Goal: Transaction & Acquisition: Book appointment/travel/reservation

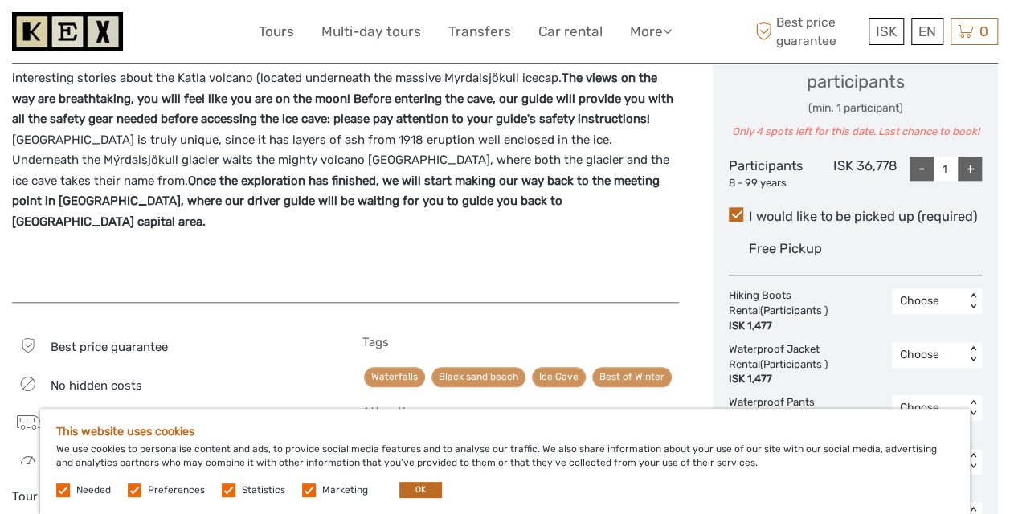
scroll to position [772, 0]
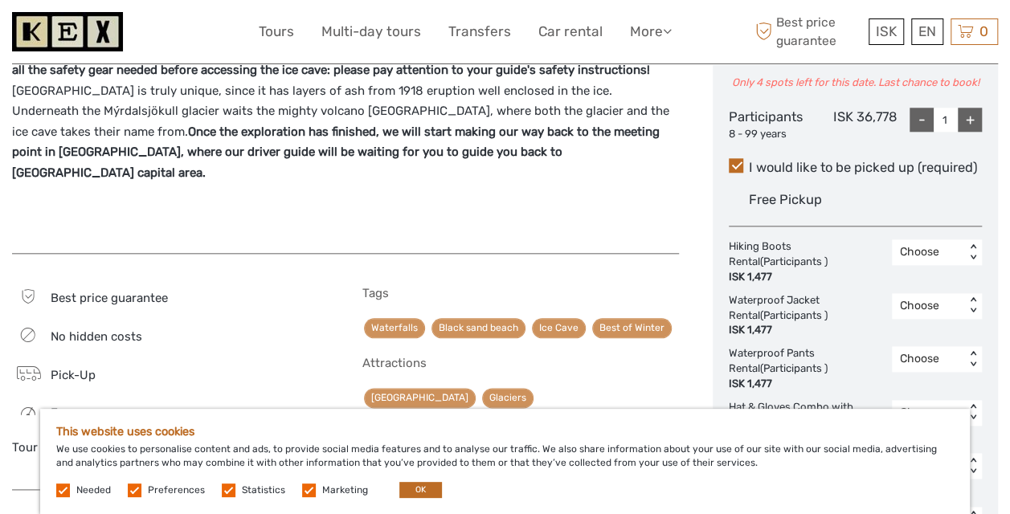
click at [408, 504] on div "This website uses cookies We use cookies to personalise content and ads, to pro…" at bounding box center [505, 461] width 930 height 105
click at [404, 497] on button "OK" at bounding box center [421, 490] width 43 height 16
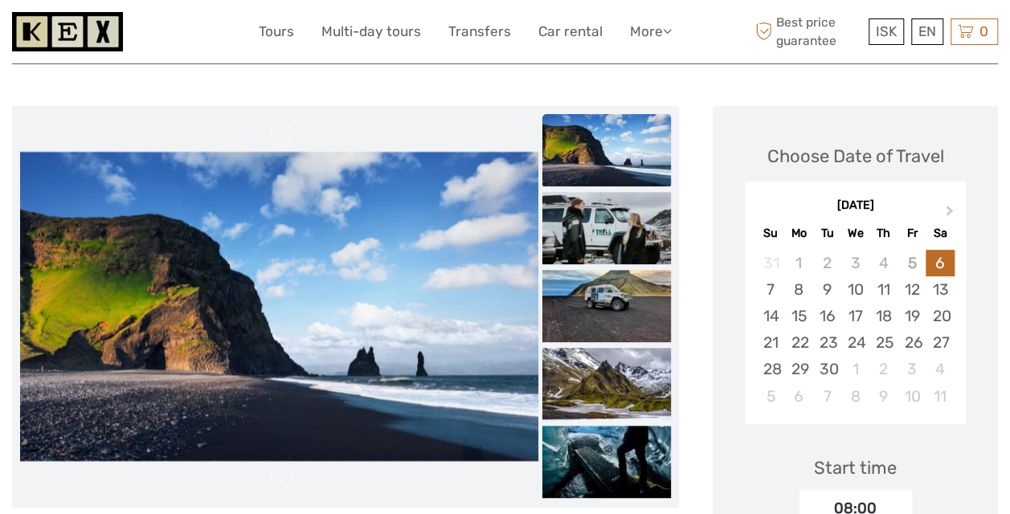
scroll to position [0, 0]
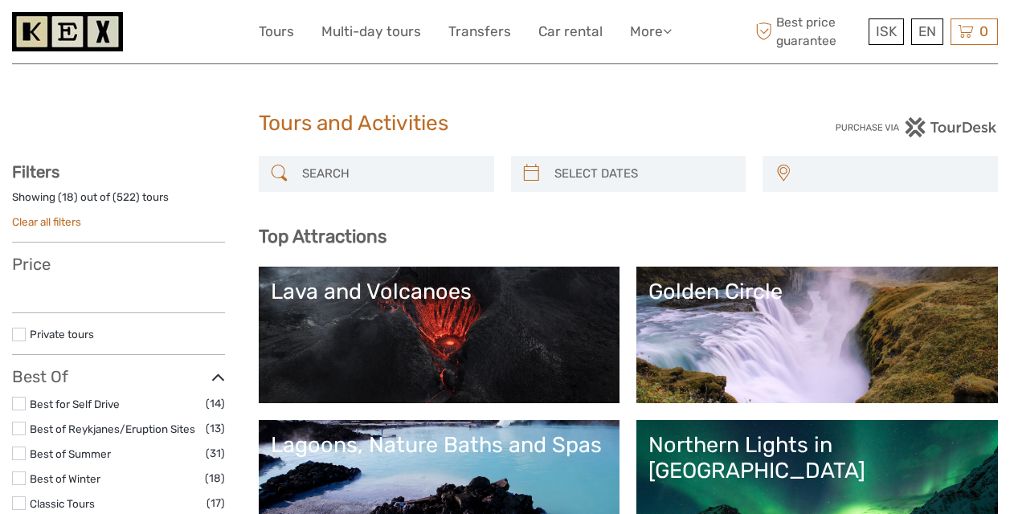
select select
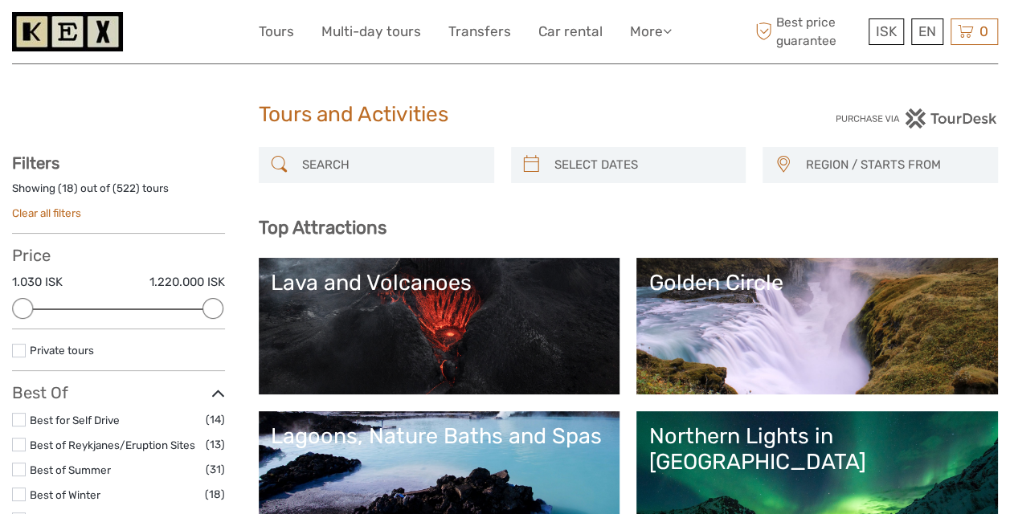
scroll to position [8, 0]
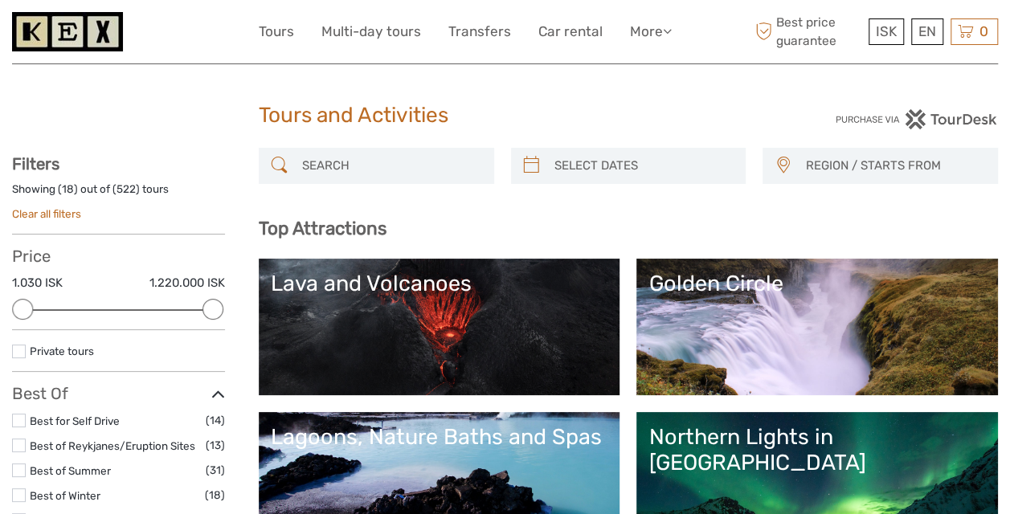
click at [471, 309] on link "Lava and Volcanoes" at bounding box center [440, 327] width 338 height 113
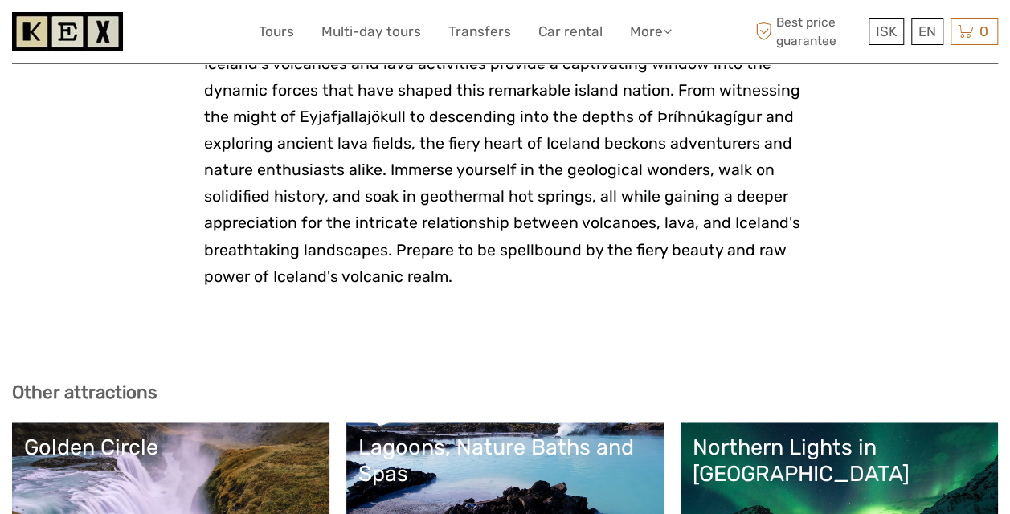
scroll to position [3536, 0]
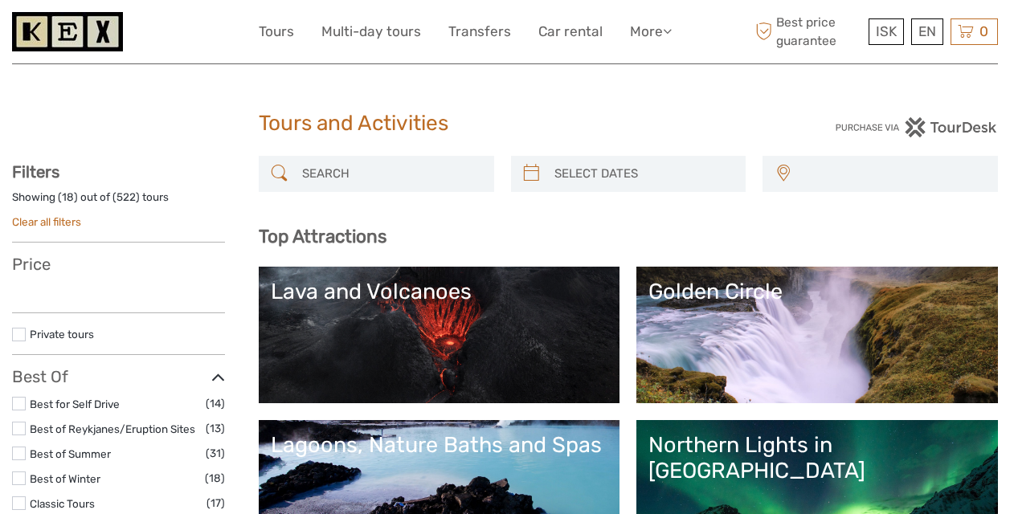
select select
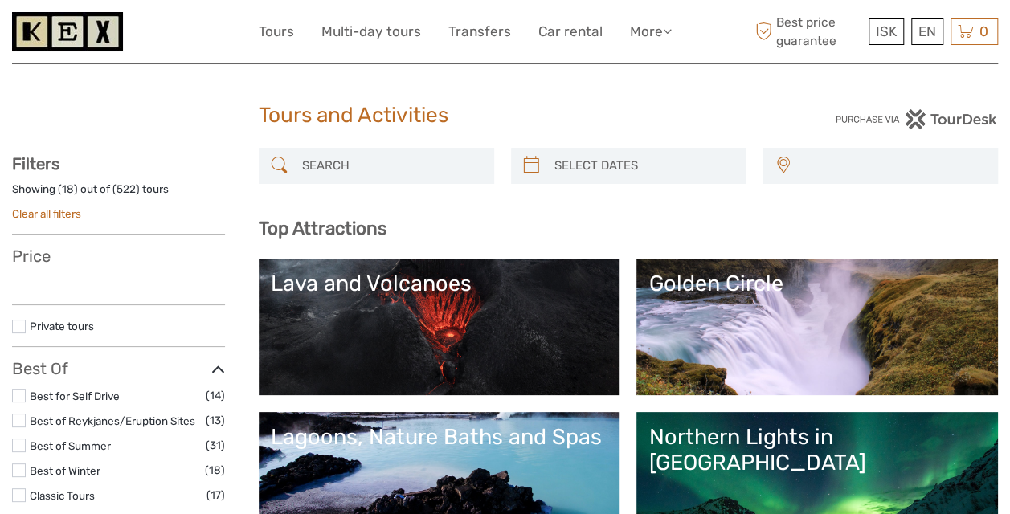
select select
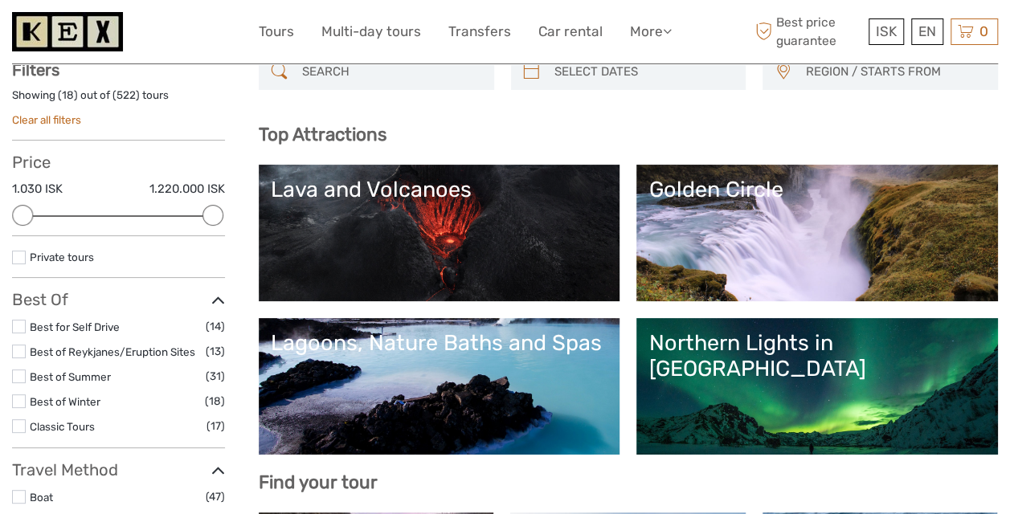
scroll to position [104, 0]
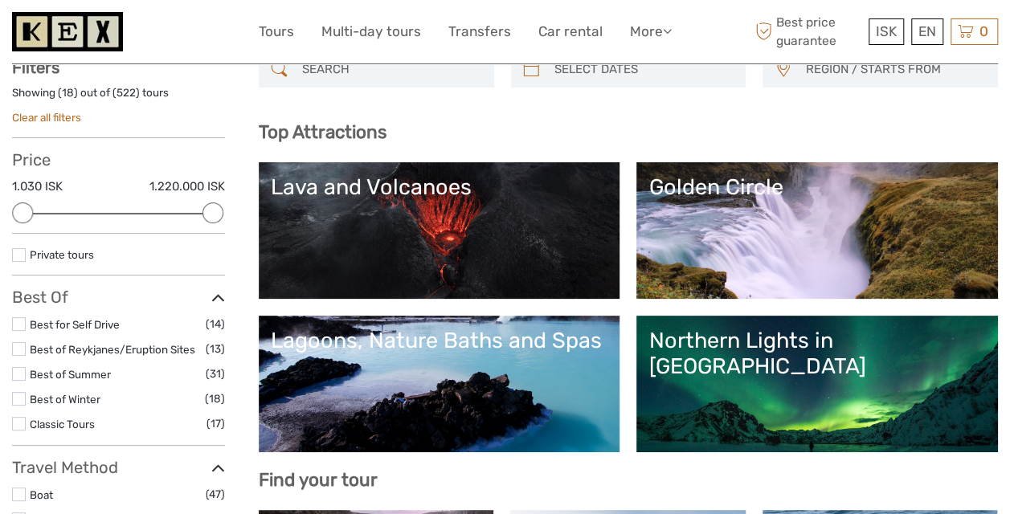
click at [23, 394] on label at bounding box center [19, 399] width 14 height 14
click at [0, 0] on input "checkbox" at bounding box center [0, 0] width 0 height 0
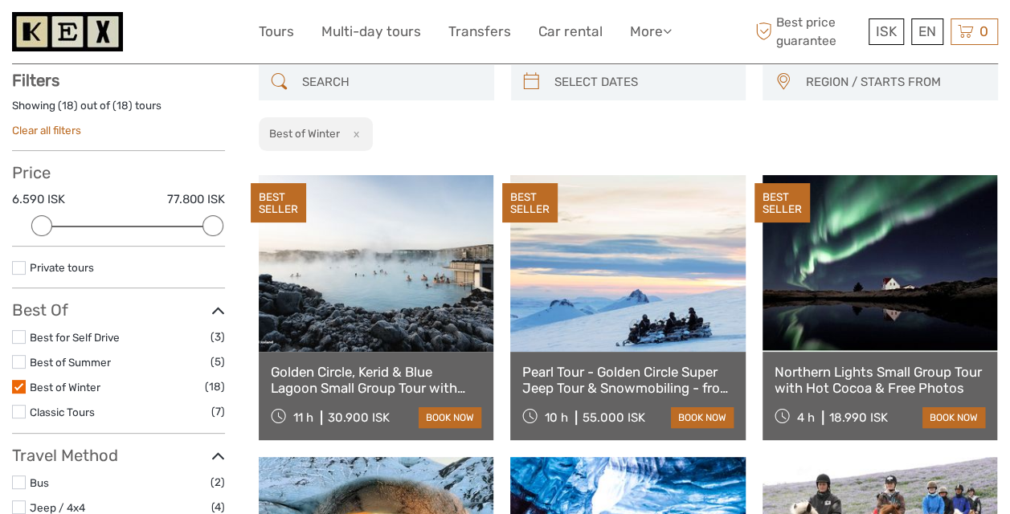
scroll to position [91, 0]
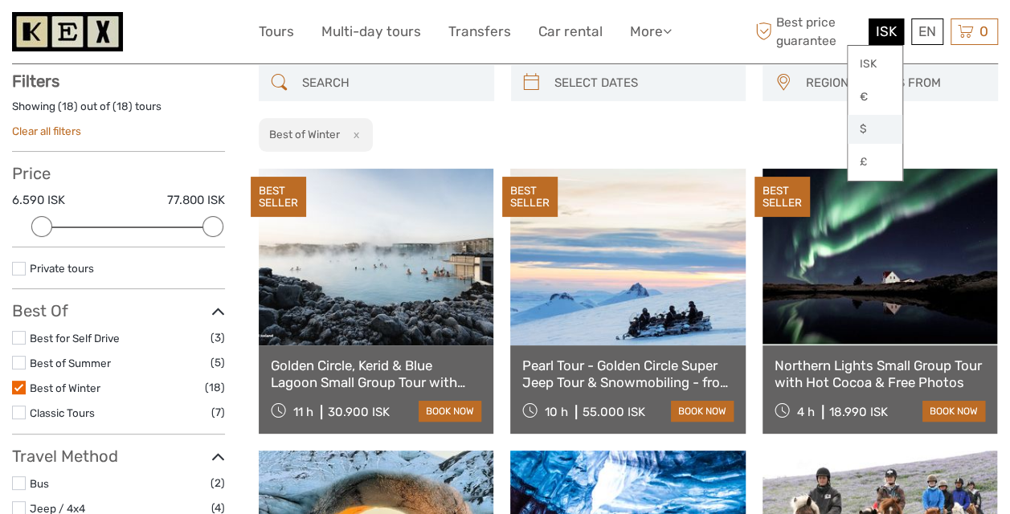
click at [869, 124] on link "$" at bounding box center [875, 129] width 55 height 29
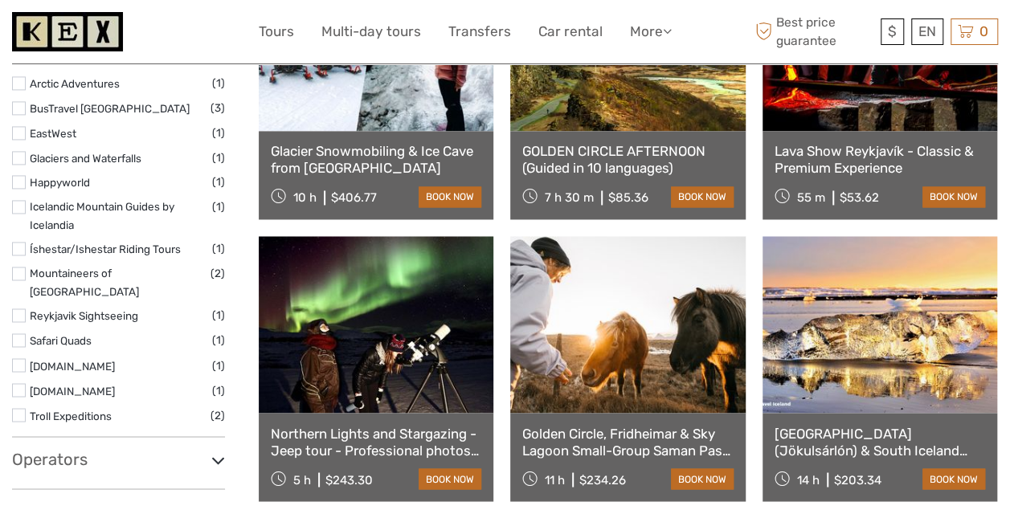
scroll to position [1167, 0]
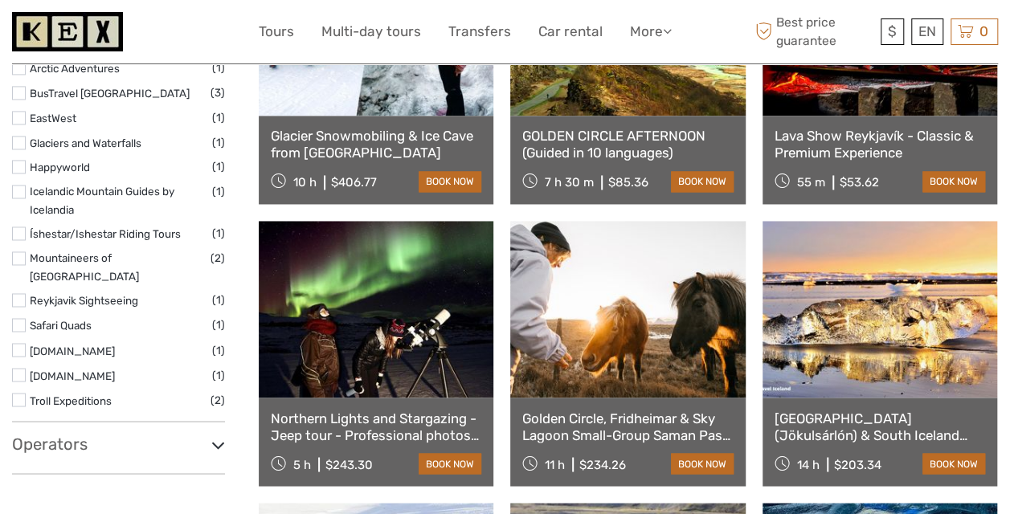
click at [629, 340] on link at bounding box center [627, 309] width 235 height 177
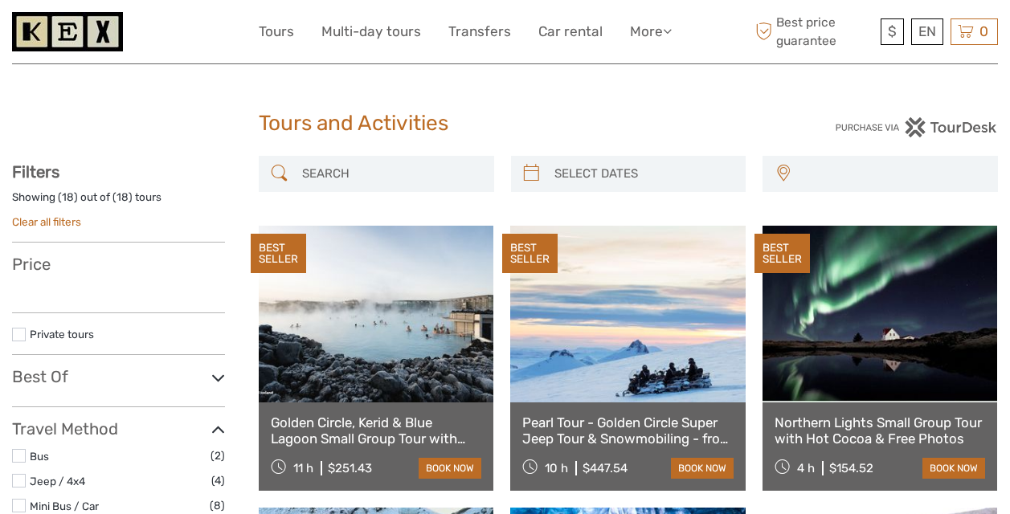
select select
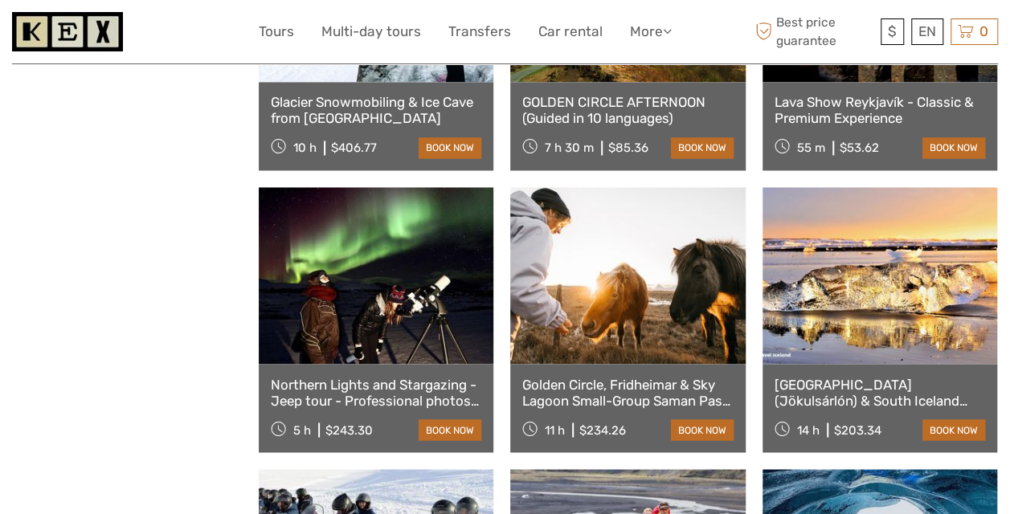
select select
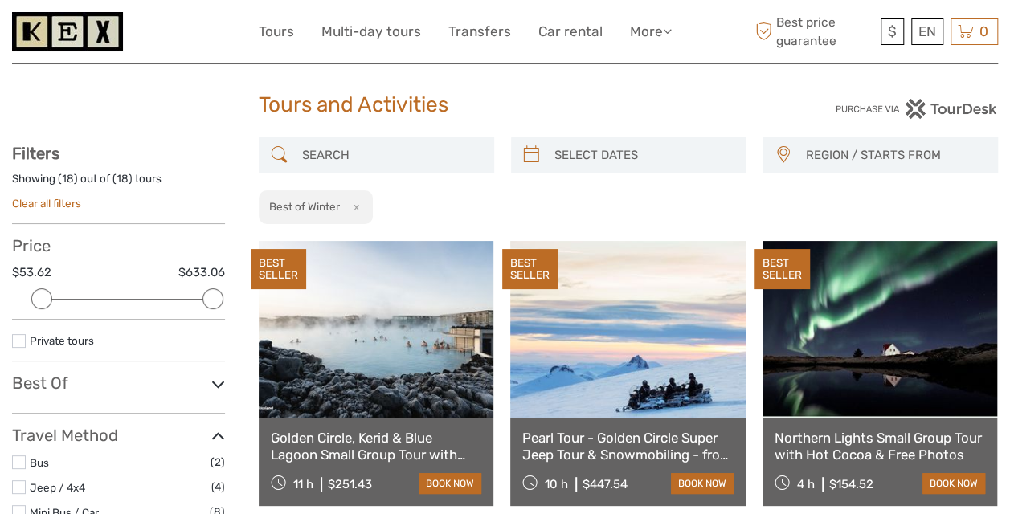
scroll to position [0, 0]
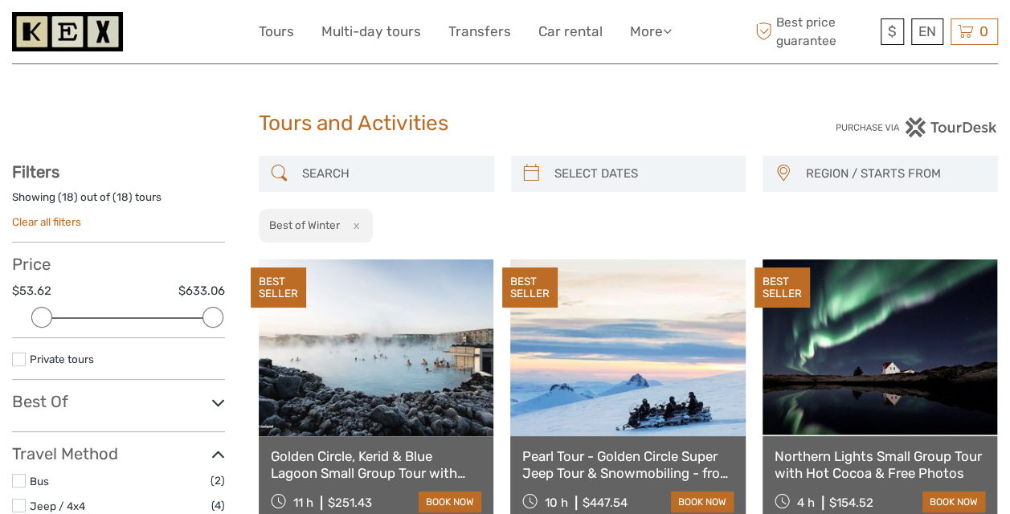
type input "05/09/2025"
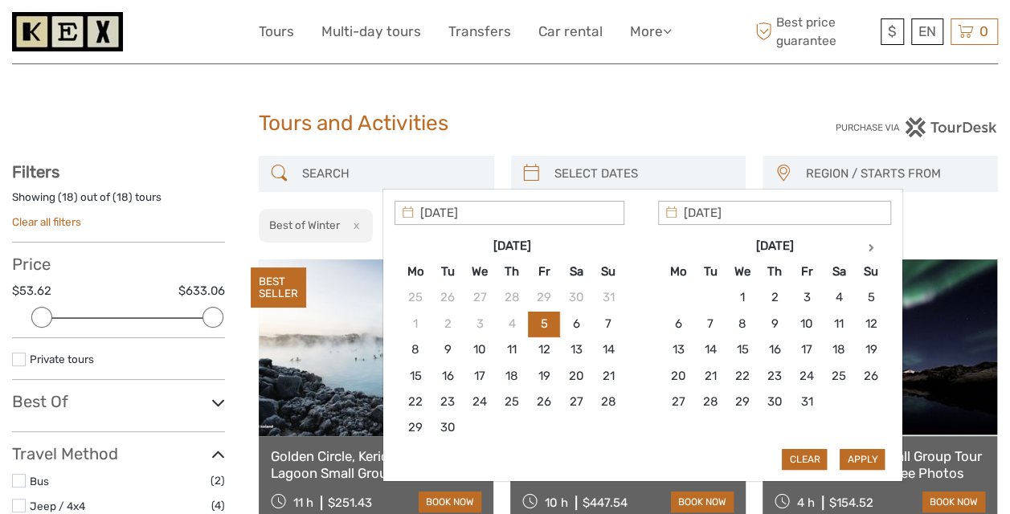
click at [571, 160] on input "search" at bounding box center [643, 174] width 191 height 28
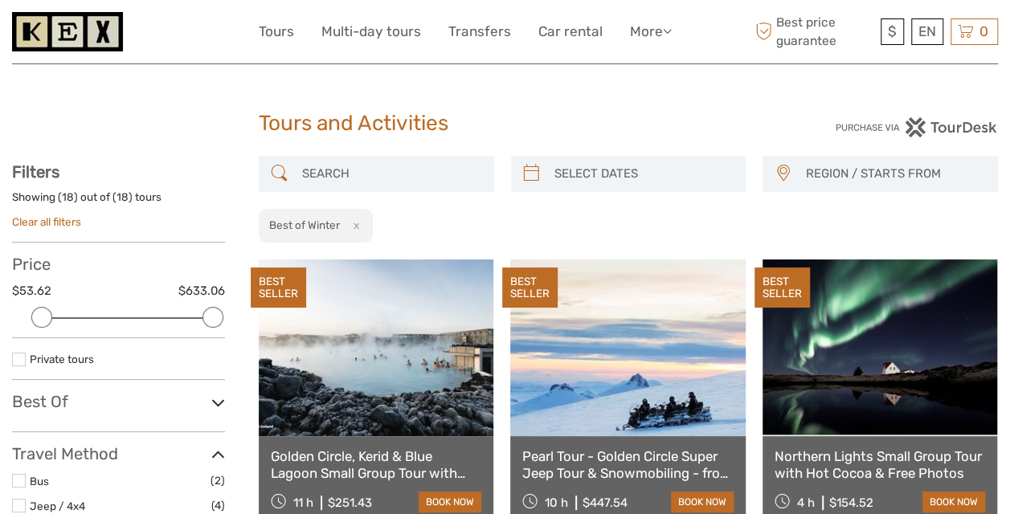
click at [360, 227] on button "x" at bounding box center [353, 225] width 22 height 17
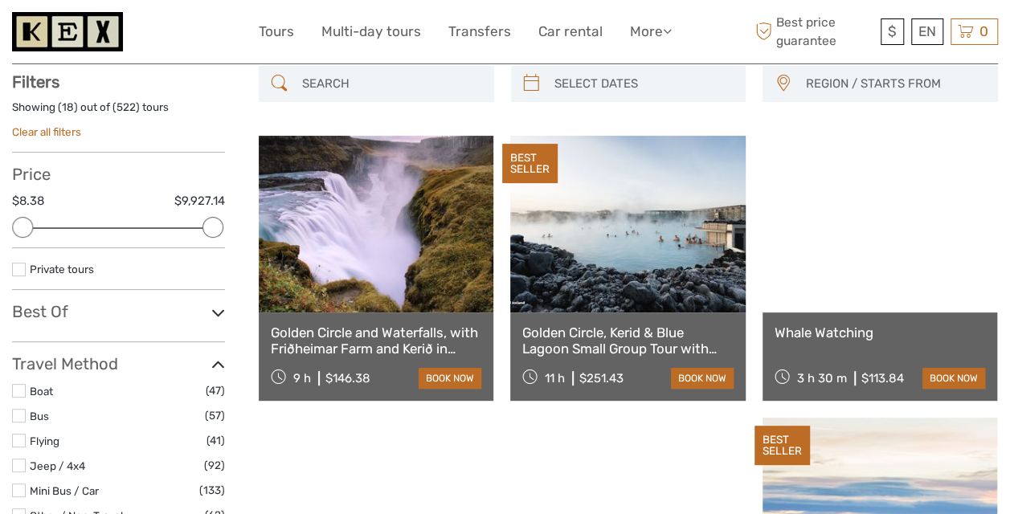
scroll to position [91, 0]
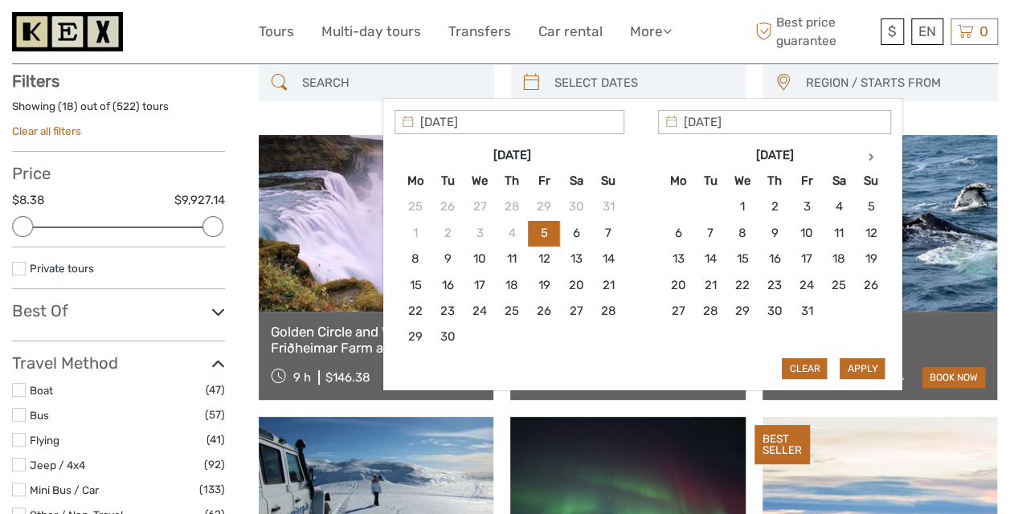
click at [588, 79] on input "search" at bounding box center [643, 83] width 191 height 28
click at [871, 153] on icon at bounding box center [871, 157] width 6 height 8
type input "10/11/2025"
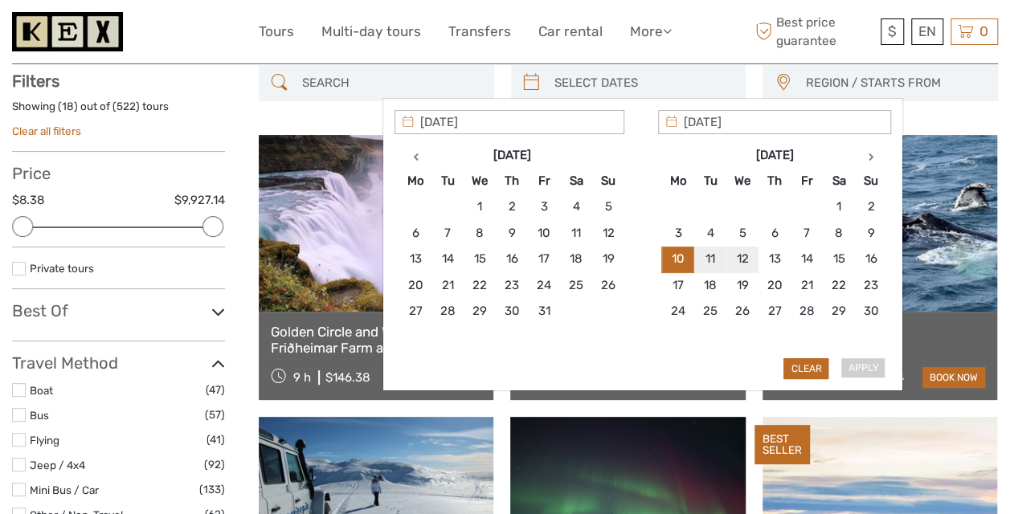
type input "11/11/2025"
type input "10/11/2025"
click at [860, 359] on button "Apply" at bounding box center [862, 369] width 45 height 21
type input "10/11/2025 - 11/11/2025"
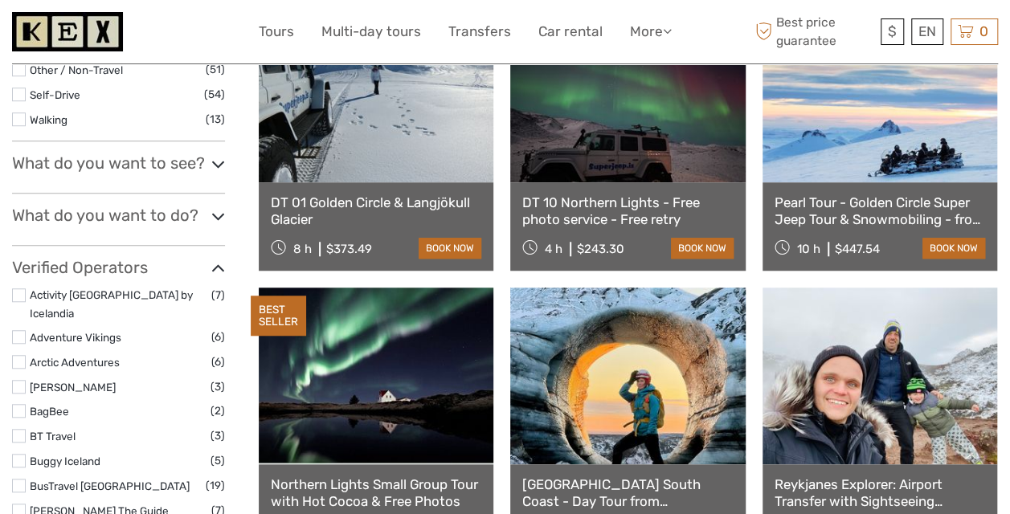
scroll to position [363, 0]
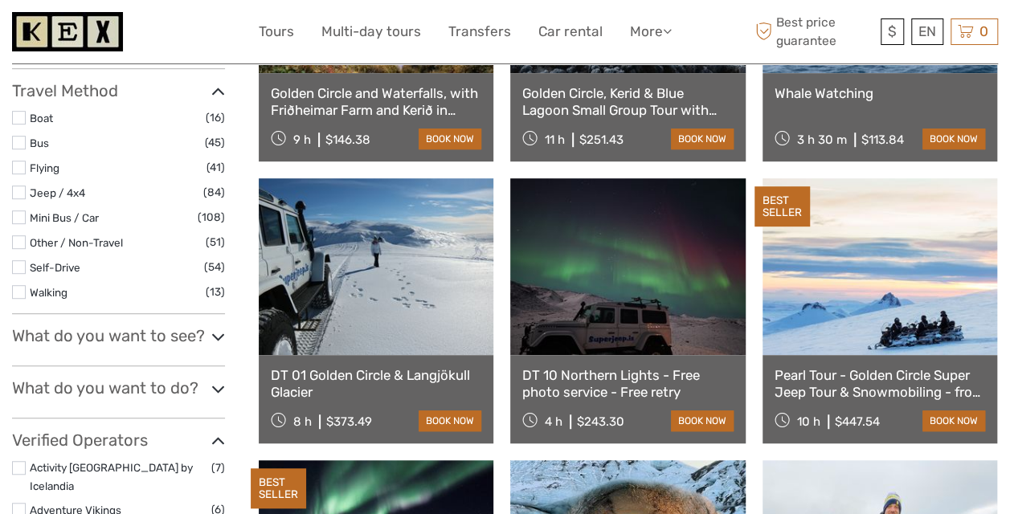
click at [222, 334] on icon at bounding box center [218, 337] width 14 height 22
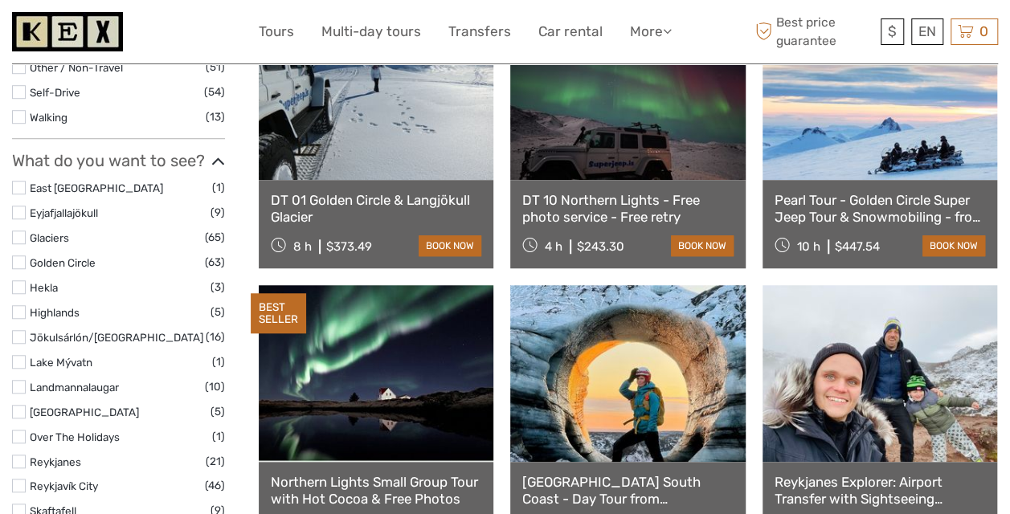
scroll to position [539, 0]
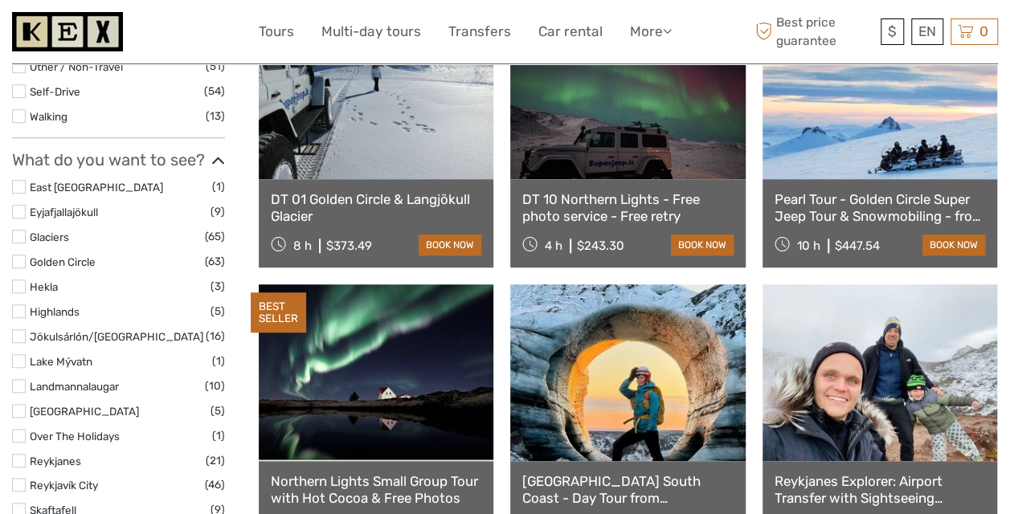
click at [22, 257] on label at bounding box center [19, 262] width 14 height 14
click at [0, 0] on input "checkbox" at bounding box center [0, 0] width 0 height 0
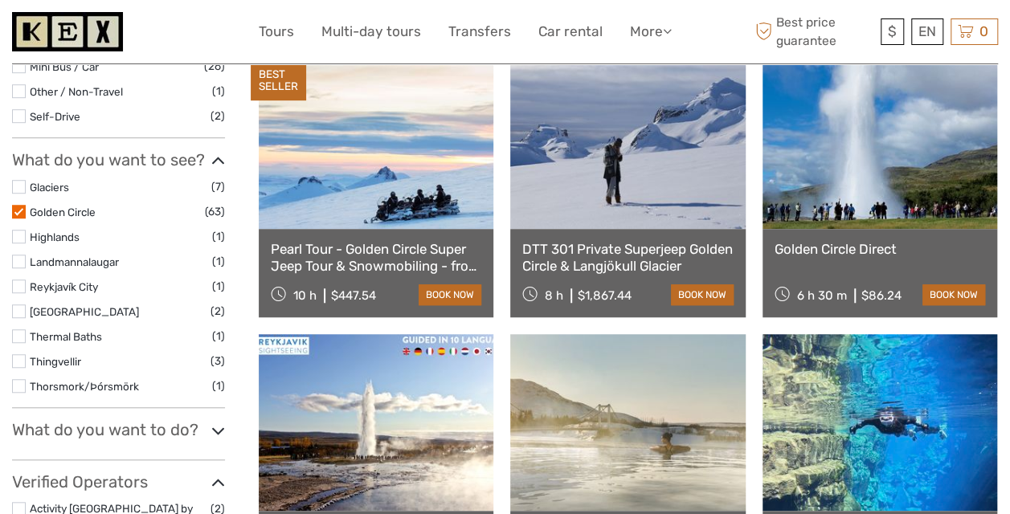
scroll to position [491, 0]
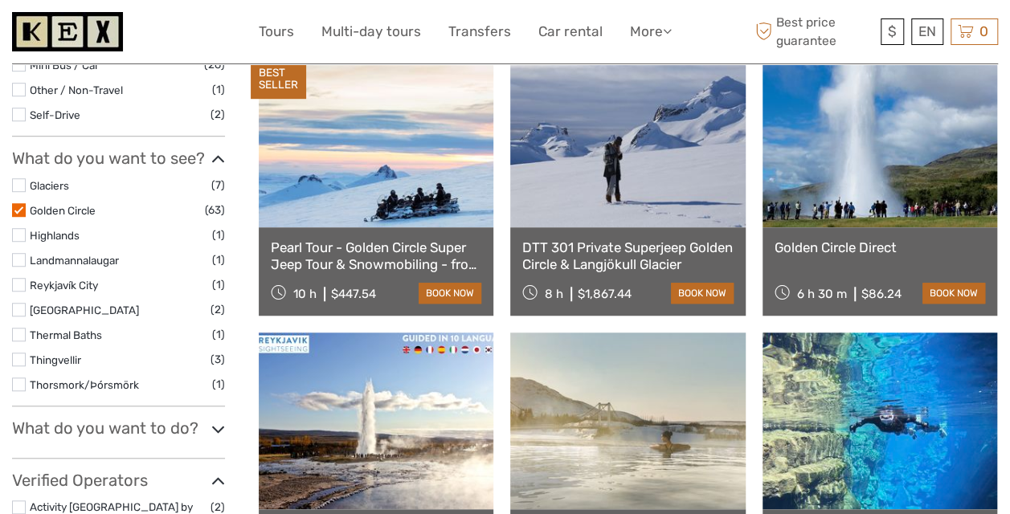
click at [18, 330] on label at bounding box center [19, 335] width 14 height 14
click at [0, 0] on input "checkbox" at bounding box center [0, 0] width 0 height 0
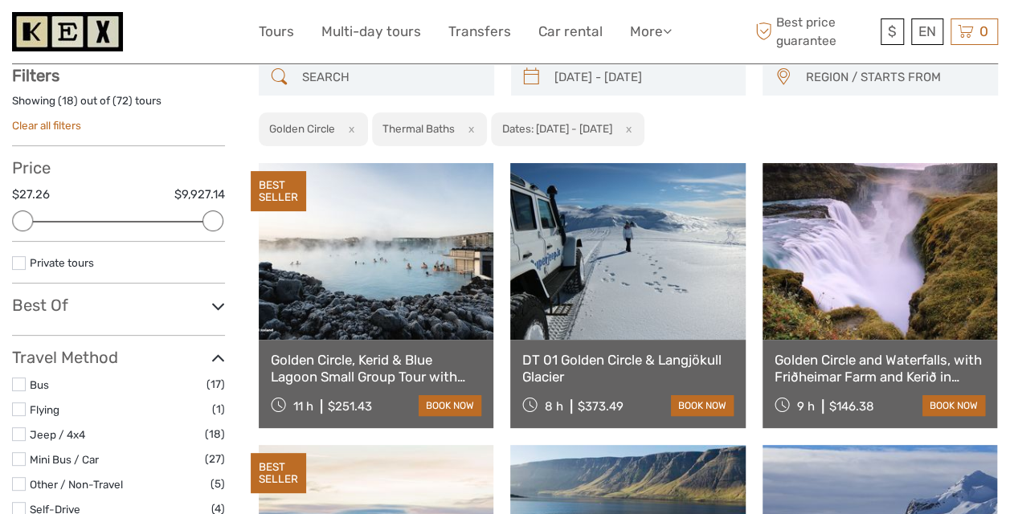
scroll to position [96, 0]
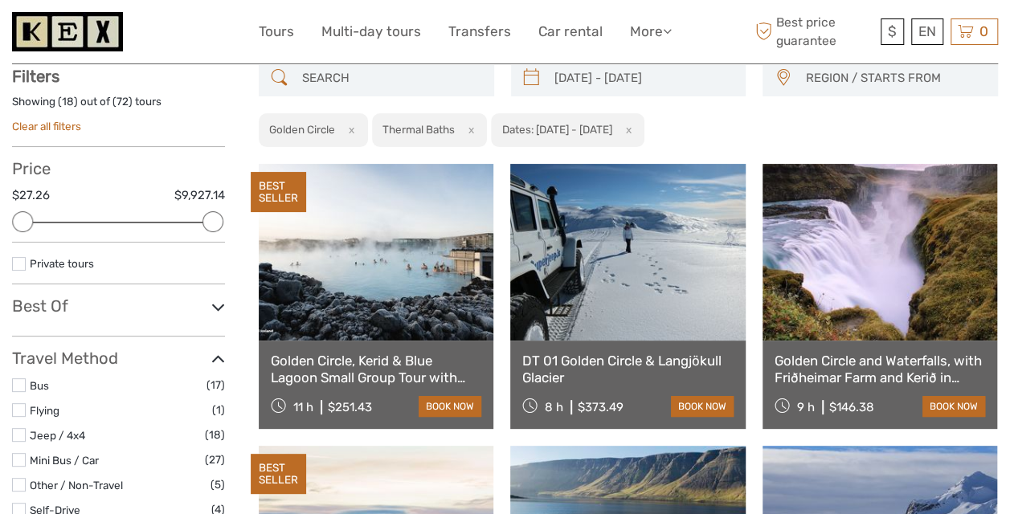
click at [805, 289] on link at bounding box center [880, 252] width 235 height 177
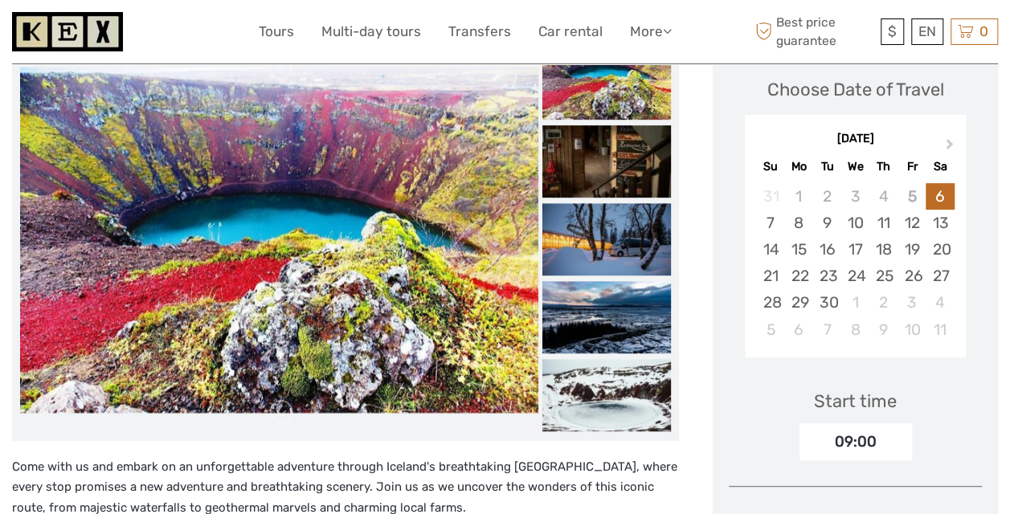
scroll to position [231, 0]
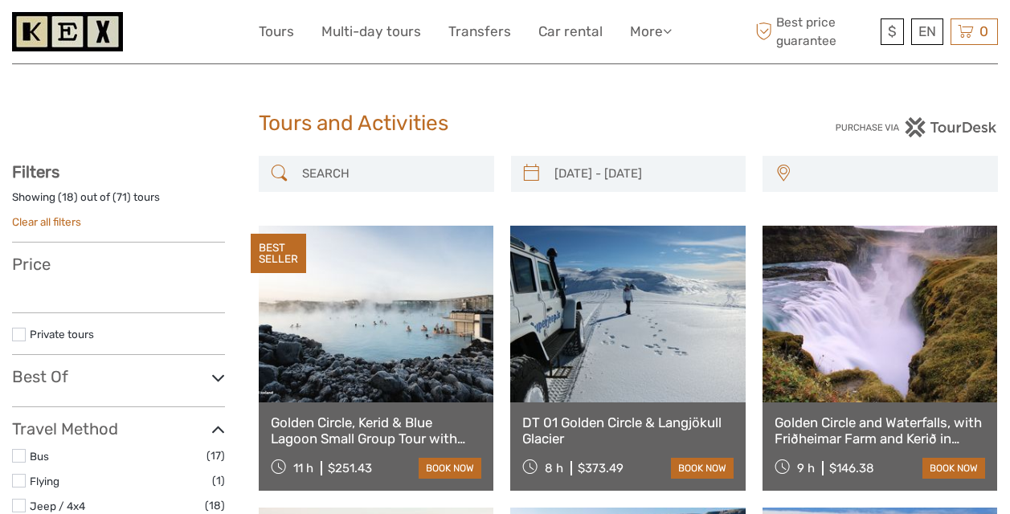
select select
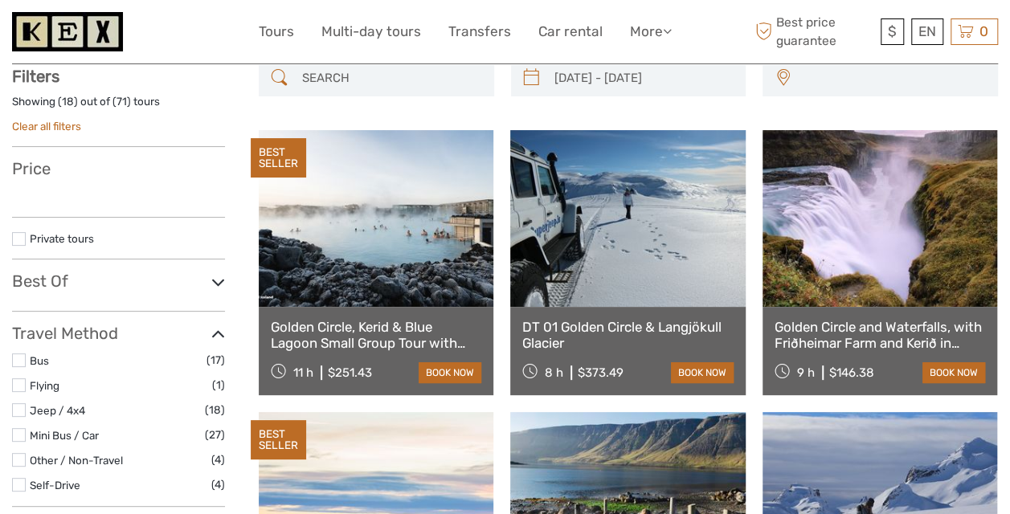
type input "[DATE] - [DATE]"
select select
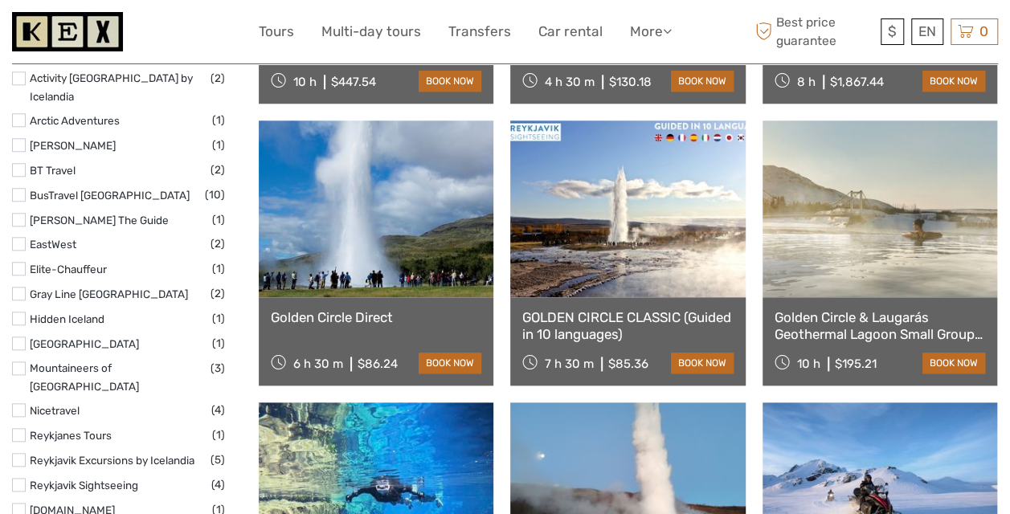
scroll to position [705, 0]
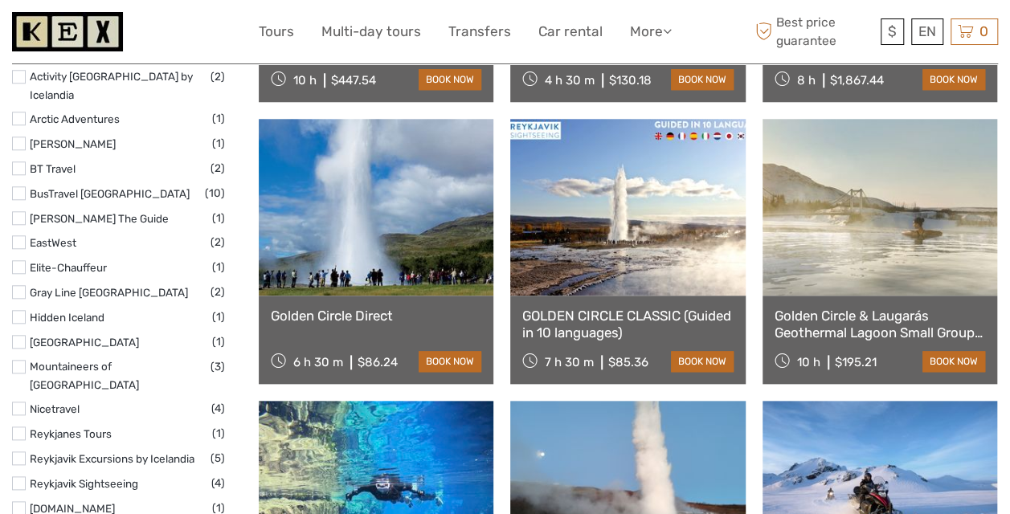
click at [899, 238] on link at bounding box center [880, 207] width 235 height 177
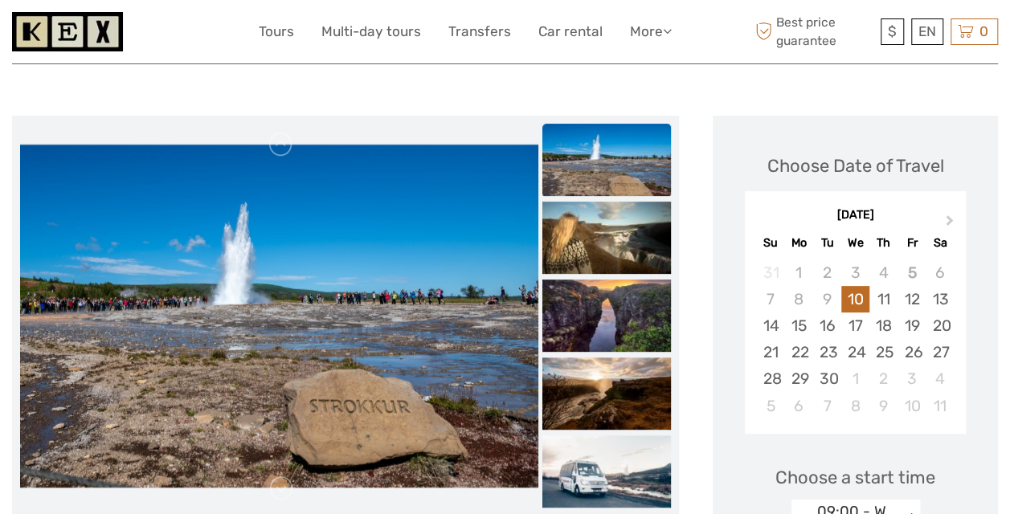
scroll to position [153, 0]
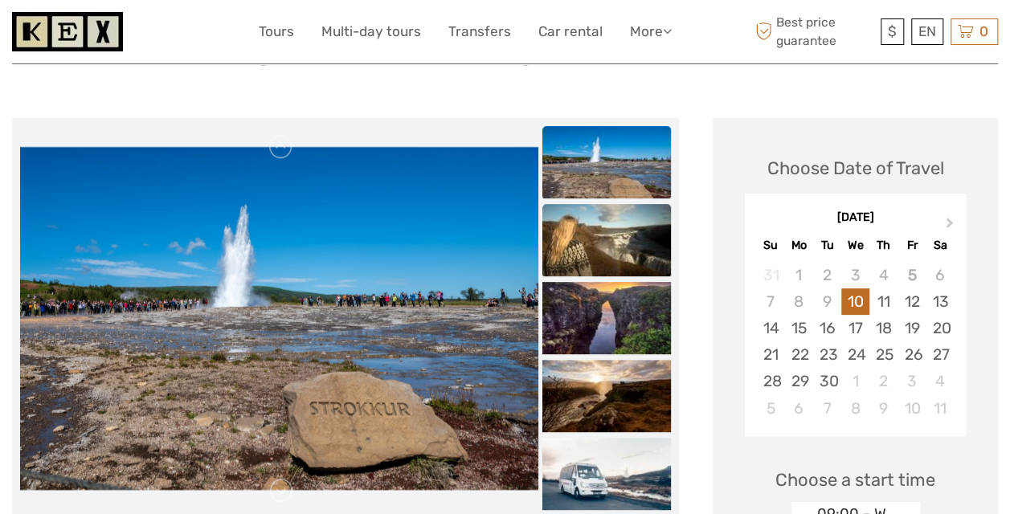
click at [587, 240] on img at bounding box center [607, 240] width 129 height 72
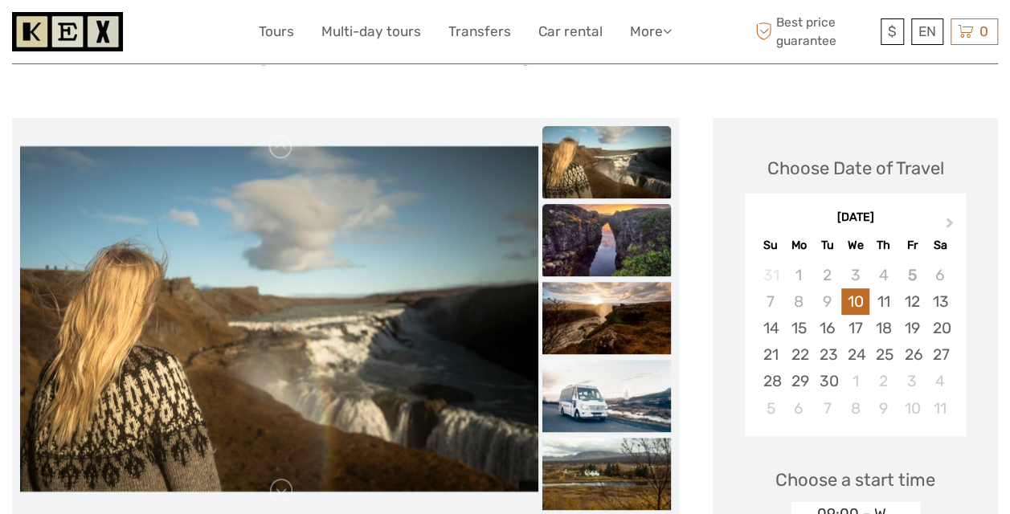
click at [597, 244] on img at bounding box center [607, 240] width 129 height 72
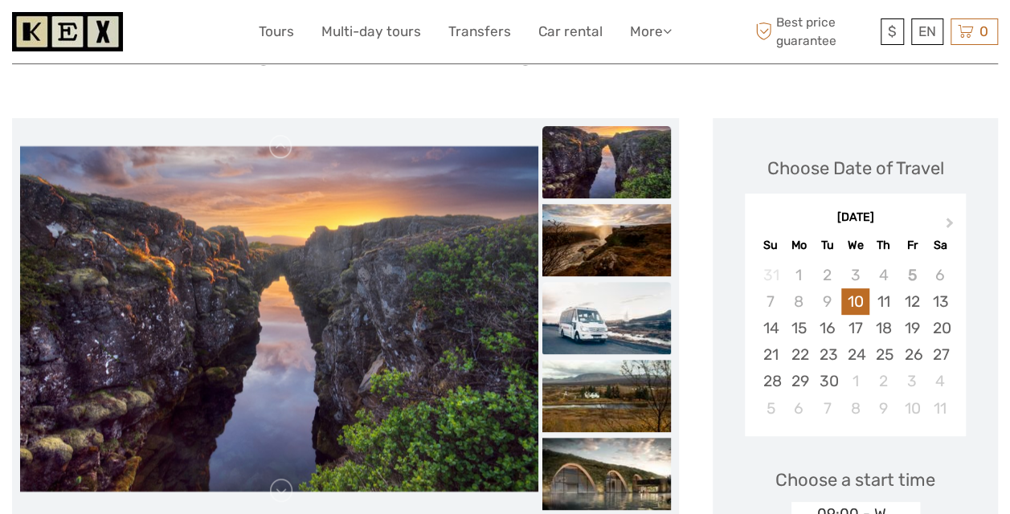
click at [590, 310] on img at bounding box center [607, 318] width 129 height 72
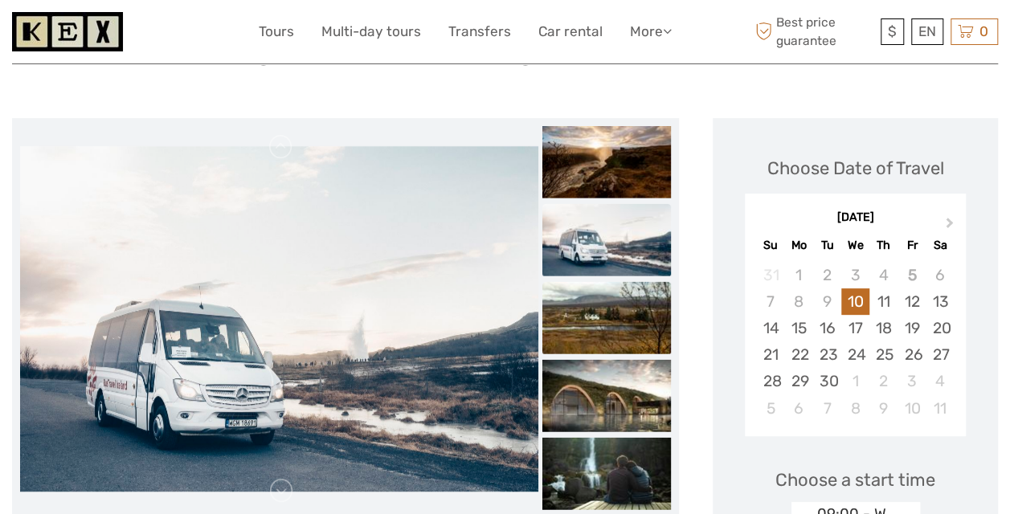
click at [581, 337] on img at bounding box center [607, 317] width 129 height 72
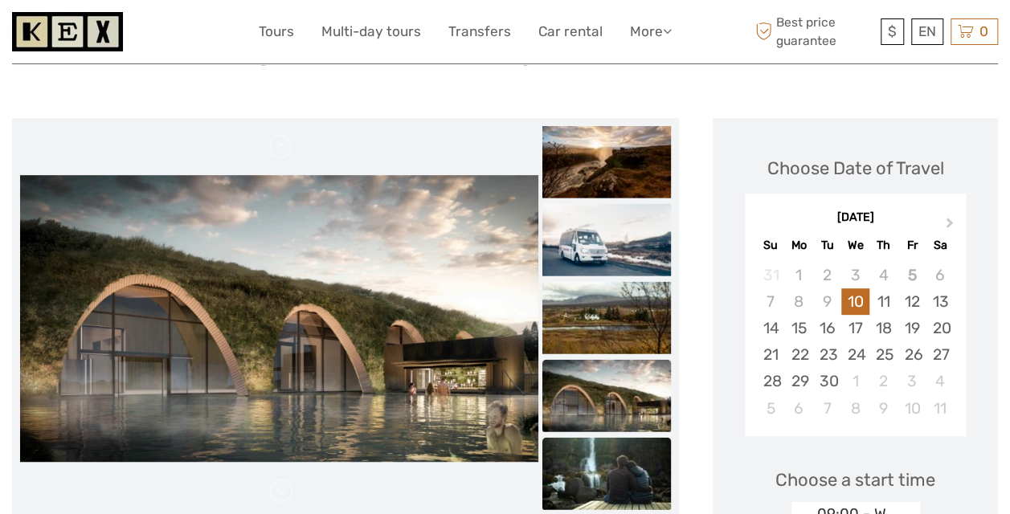
click at [566, 469] on img at bounding box center [607, 473] width 129 height 72
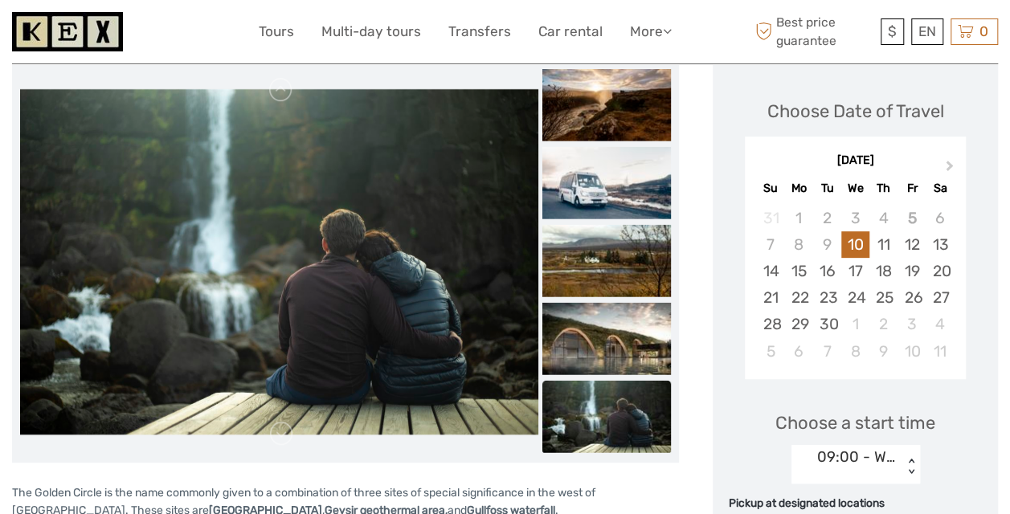
scroll to position [96, 0]
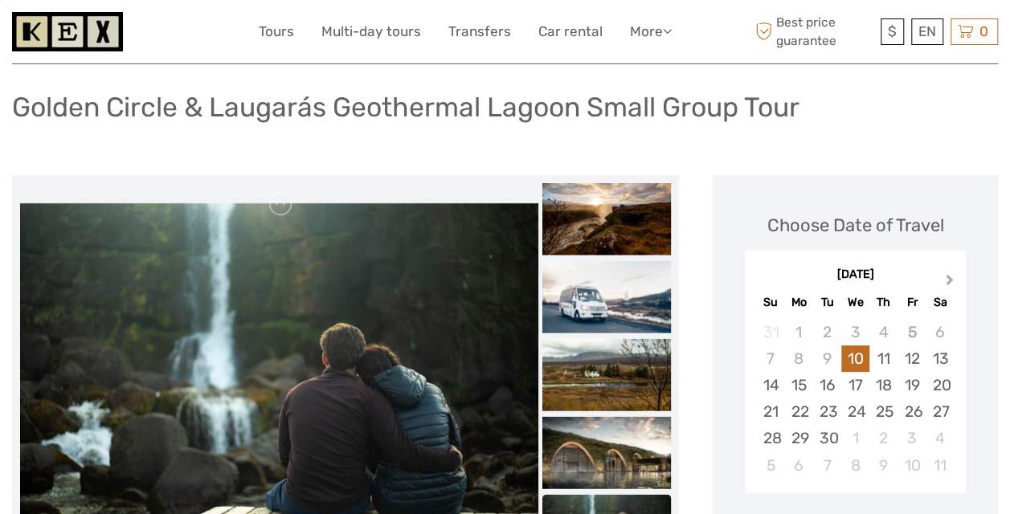
click at [949, 275] on button "Next Month" at bounding box center [952, 284] width 26 height 26
click at [799, 380] on div "10" at bounding box center [799, 385] width 28 height 27
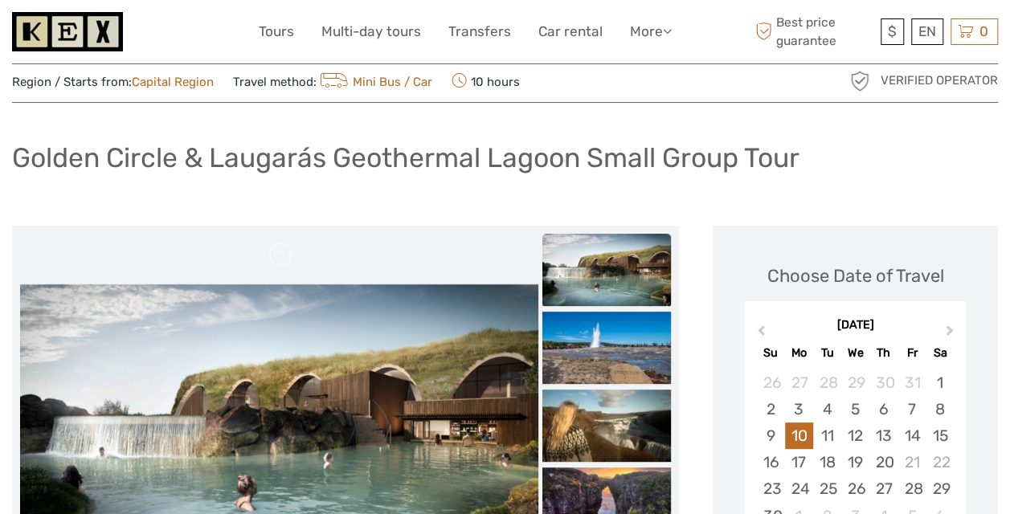
scroll to position [0, 0]
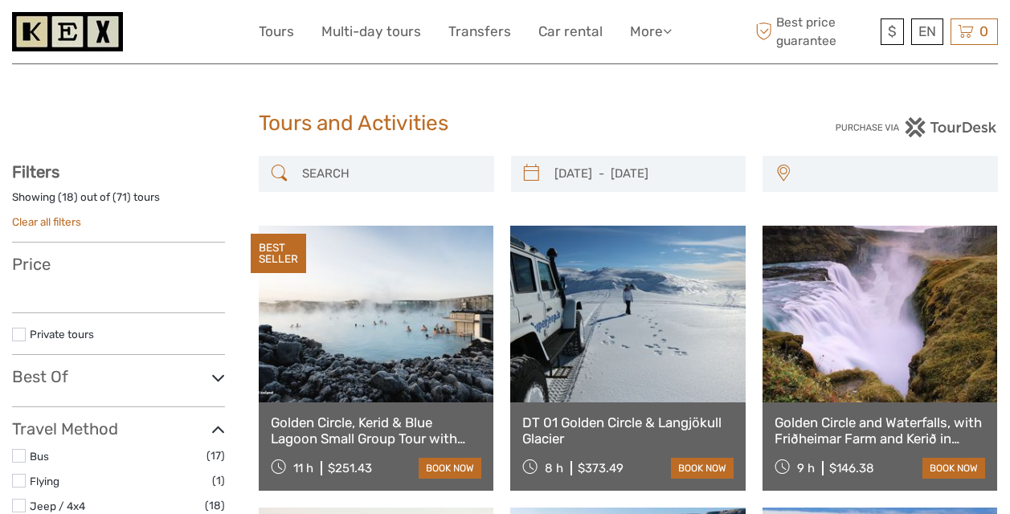
select select
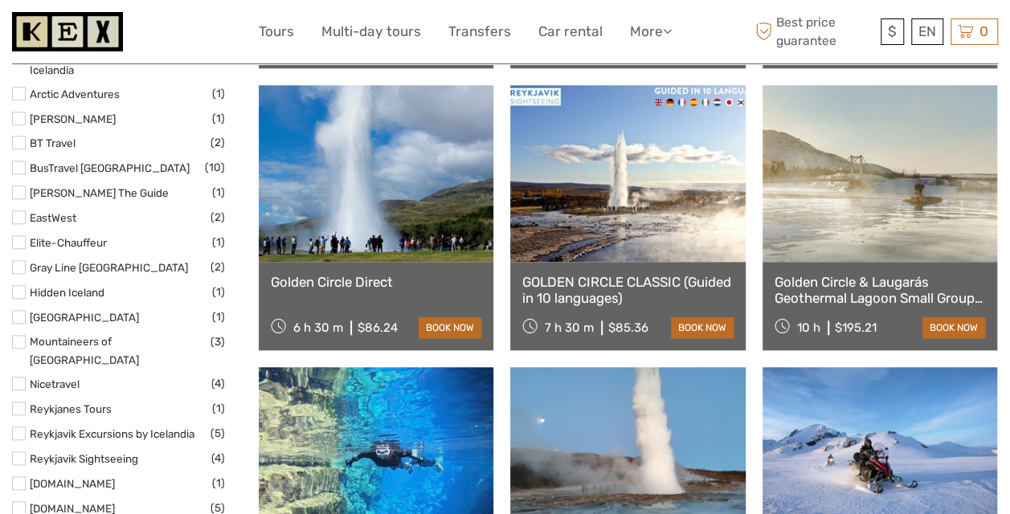
select select
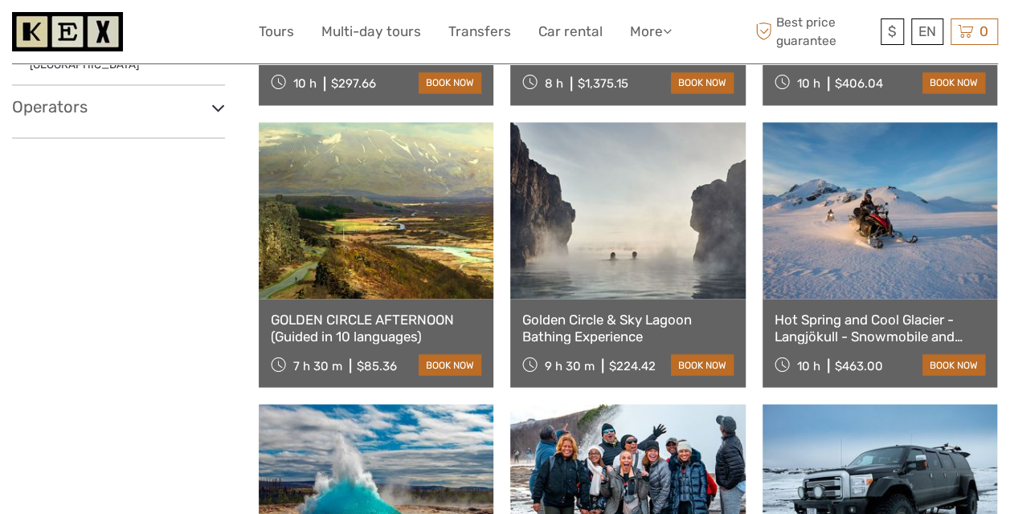
scroll to position [1277, 0]
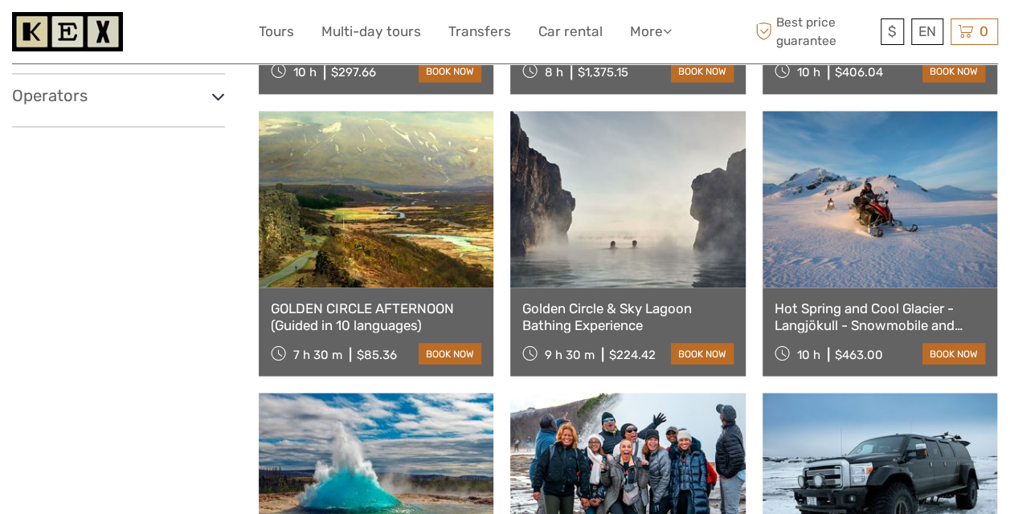
click at [627, 249] on link at bounding box center [627, 199] width 235 height 177
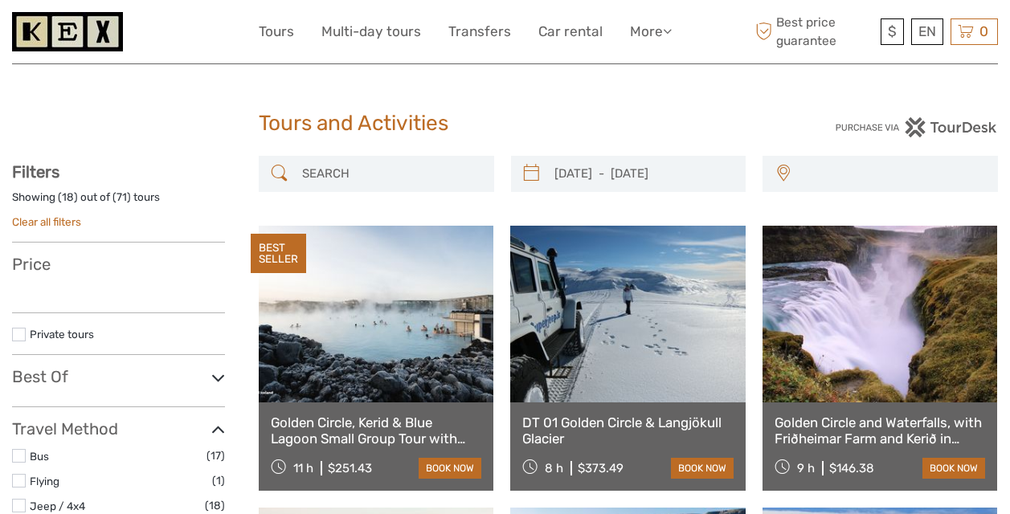
select select
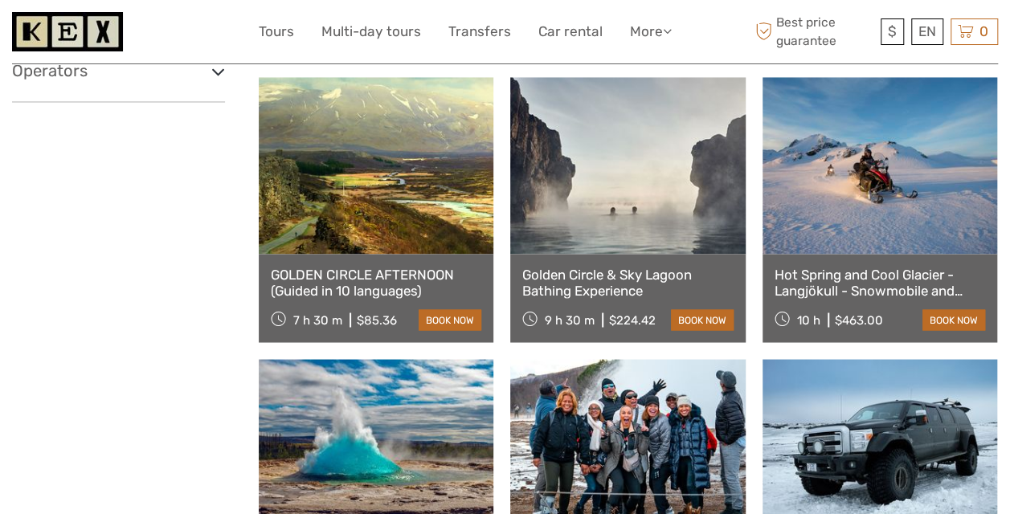
select select
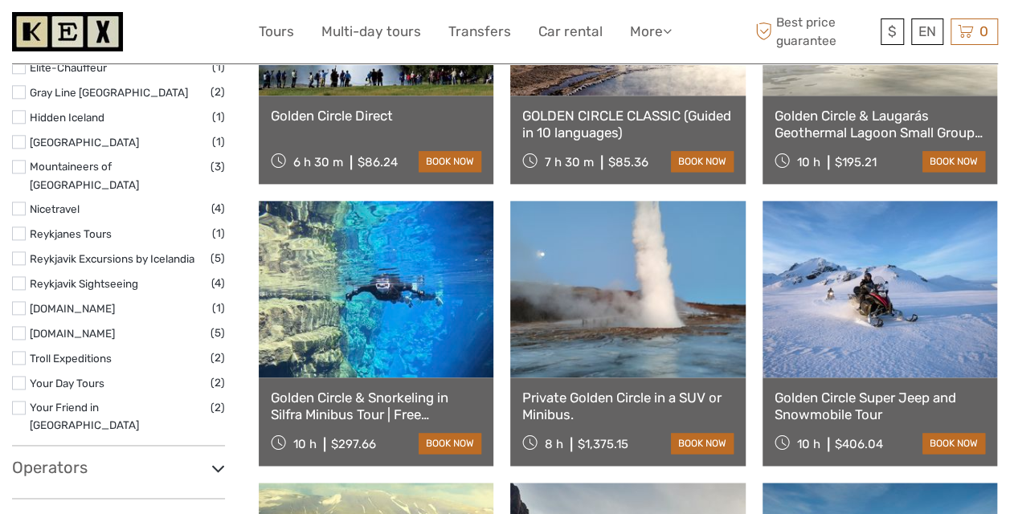
scroll to position [904, 0]
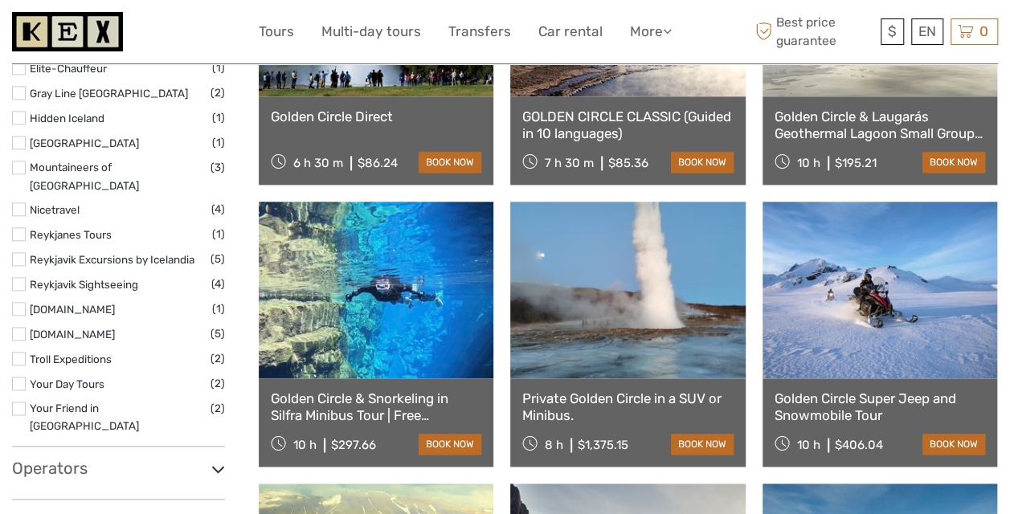
click at [22, 352] on label at bounding box center [19, 359] width 14 height 14
click at [0, 0] on input "checkbox" at bounding box center [0, 0] width 0 height 0
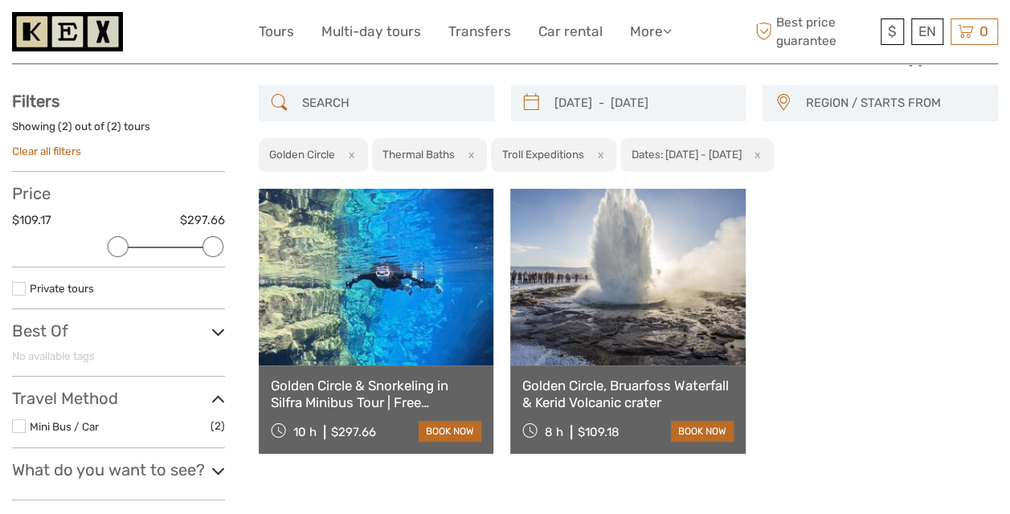
scroll to position [70, 0]
click at [611, 310] on link at bounding box center [627, 278] width 235 height 177
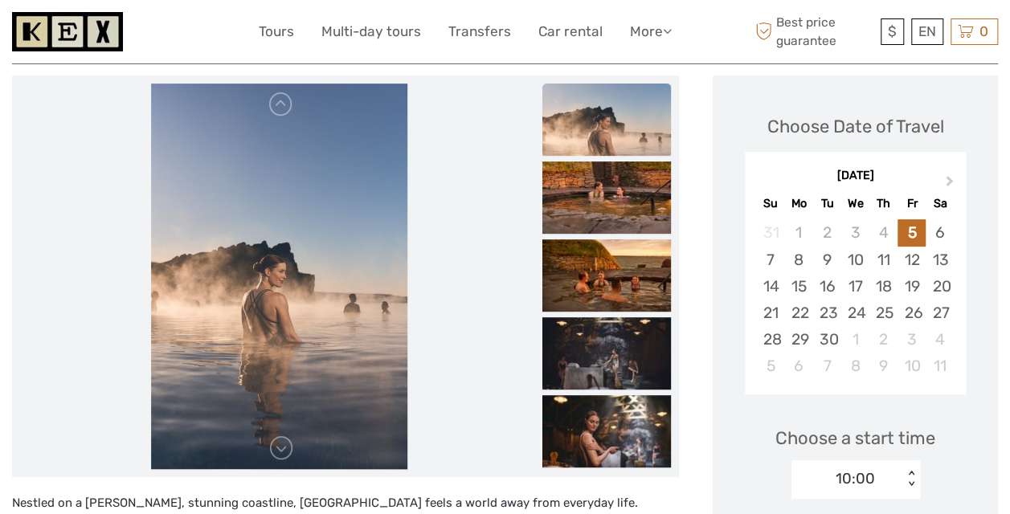
scroll to position [192, 0]
click at [625, 216] on img at bounding box center [607, 197] width 129 height 72
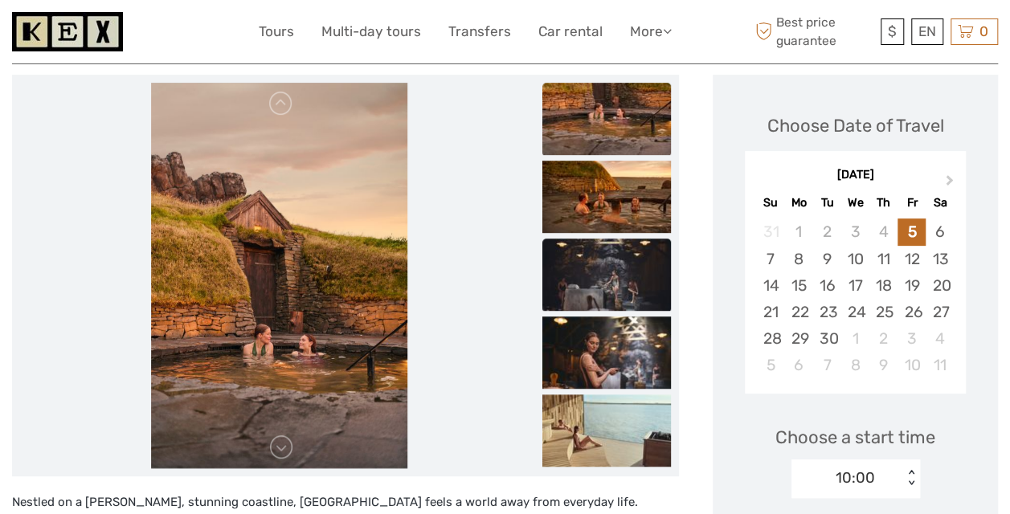
click at [625, 249] on img at bounding box center [607, 275] width 129 height 72
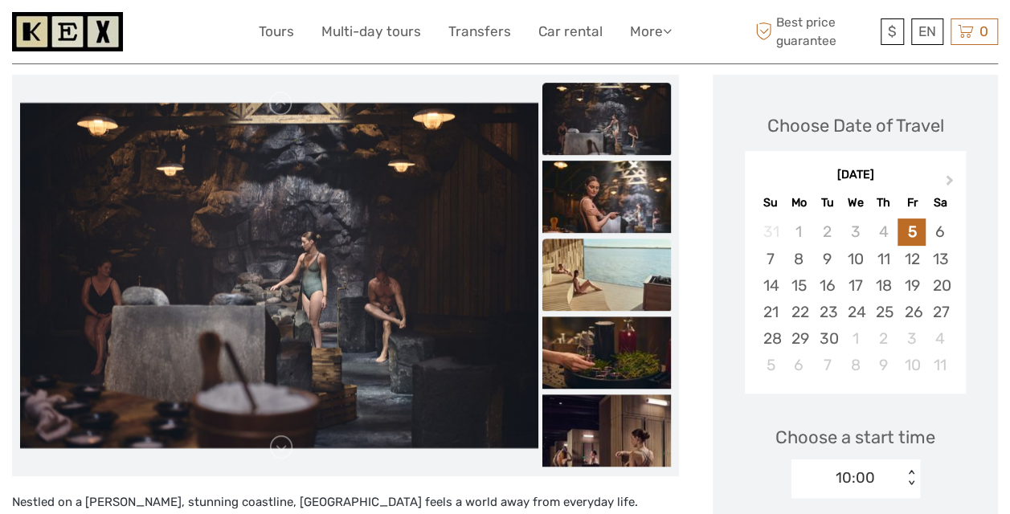
click at [603, 282] on img at bounding box center [607, 275] width 129 height 72
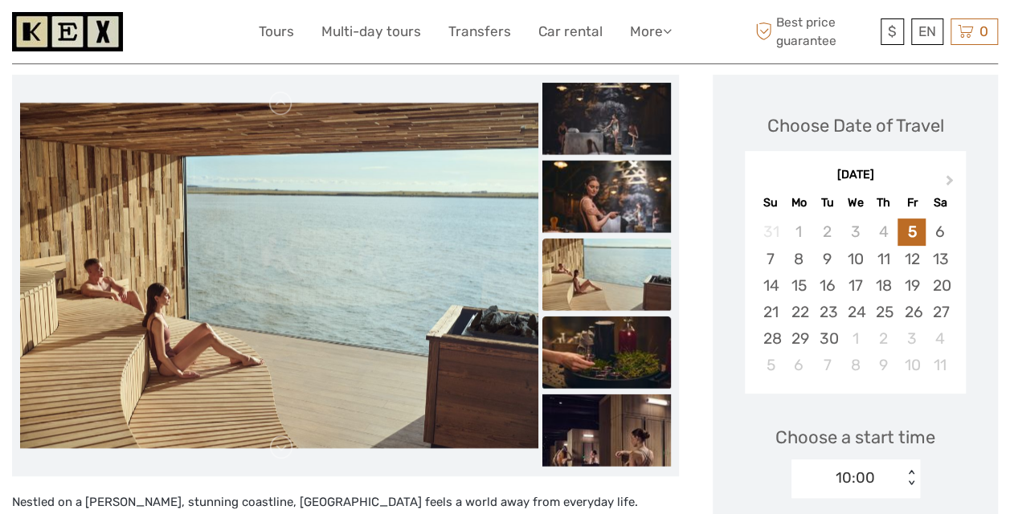
click at [604, 324] on img at bounding box center [607, 353] width 129 height 72
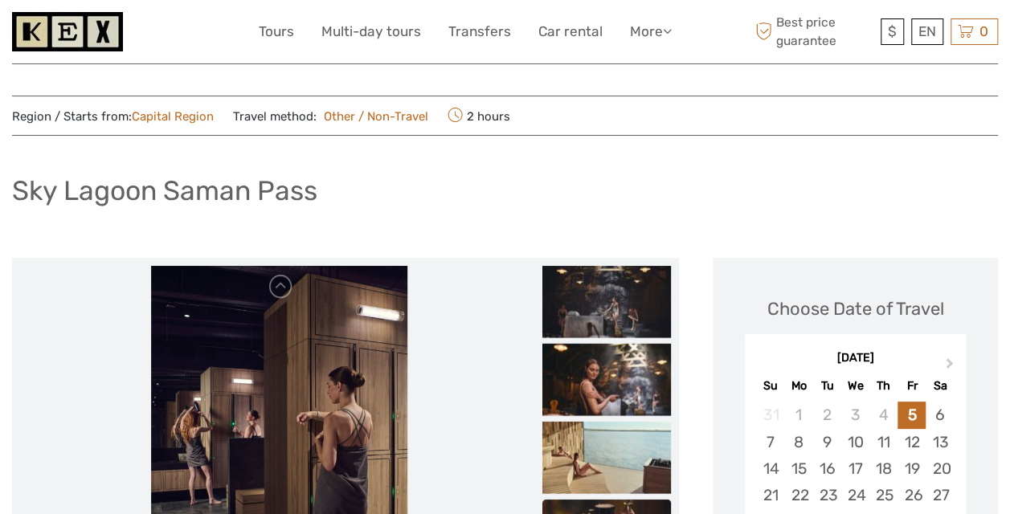
scroll to position [0, 0]
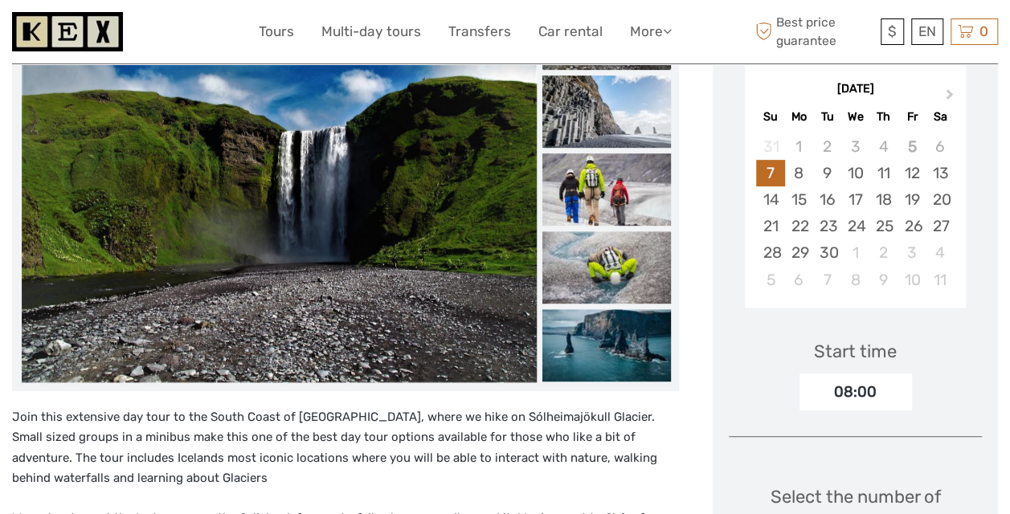
scroll to position [195, 0]
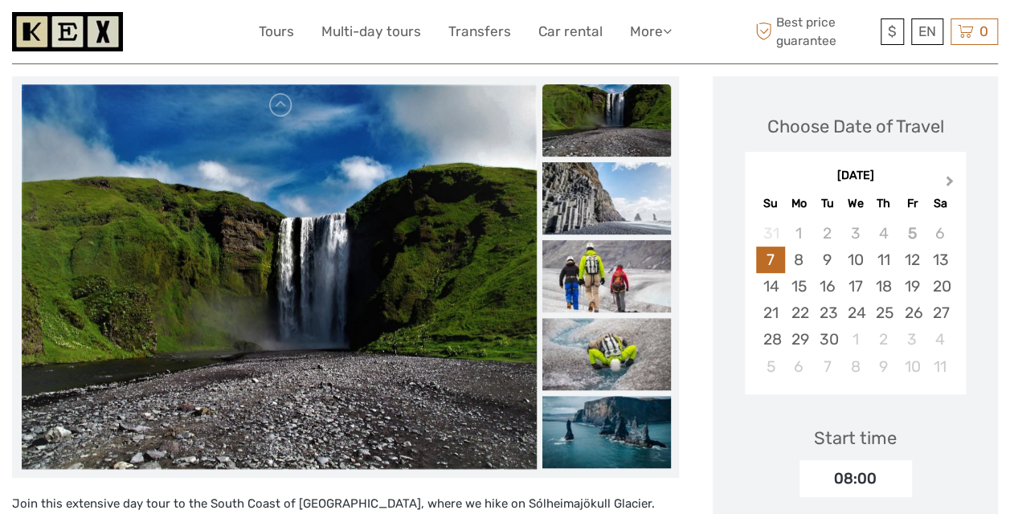
click at [950, 178] on span "Next Month" at bounding box center [950, 184] width 0 height 23
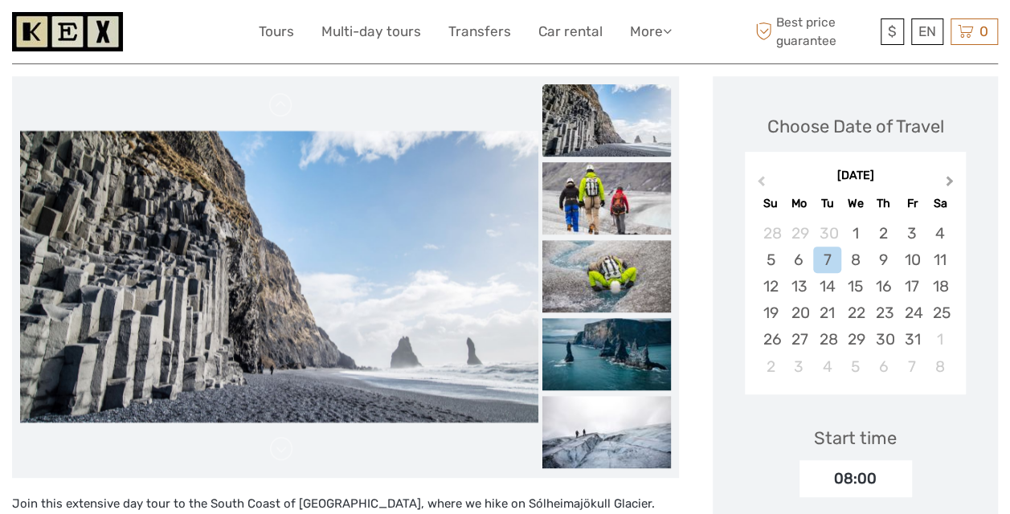
click at [950, 178] on span "Next Month" at bounding box center [950, 184] width 0 height 23
click at [799, 292] on div "10" at bounding box center [799, 286] width 28 height 27
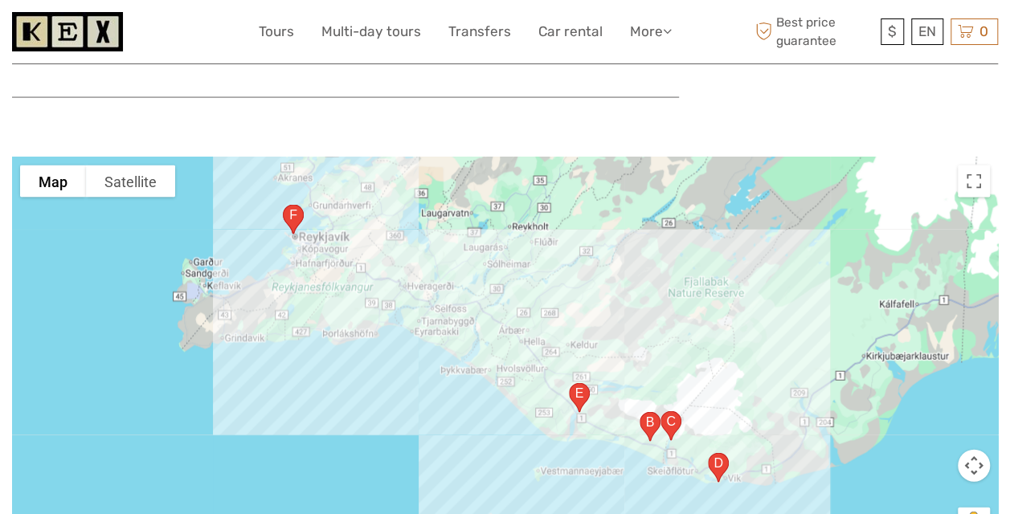
scroll to position [1574, 0]
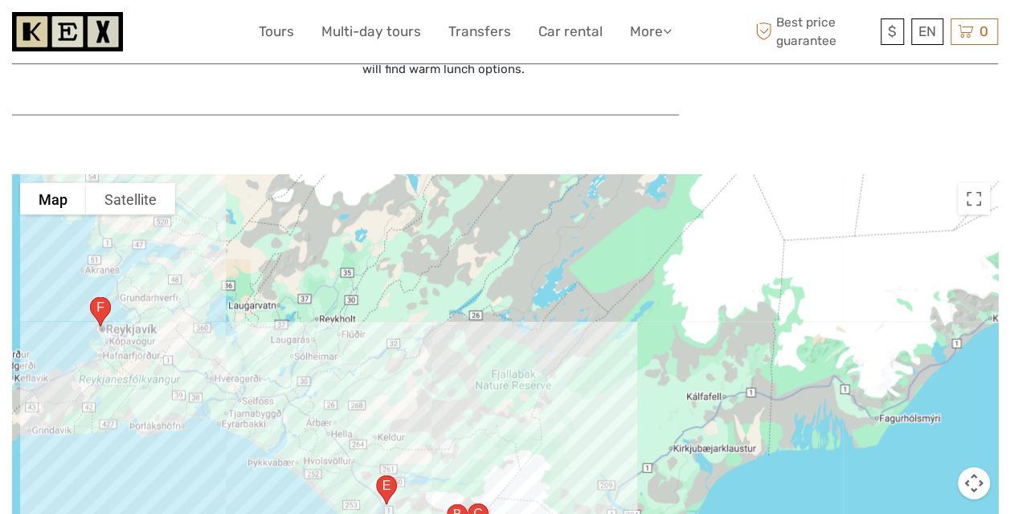
drag, startPoint x: 808, startPoint y: 332, endPoint x: 613, endPoint y: 407, distance: 209.1
click at [613, 407] on div at bounding box center [505, 376] width 986 height 402
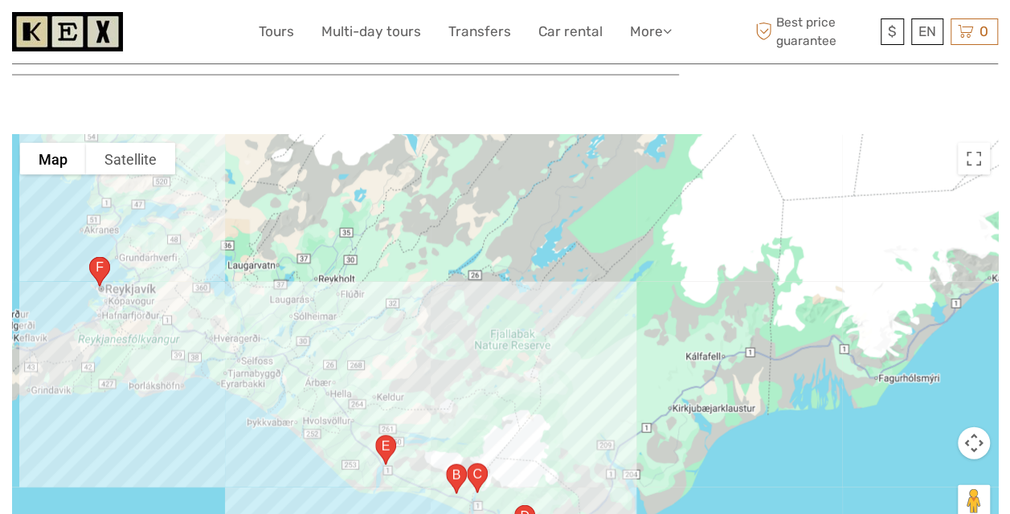
scroll to position [1616, 0]
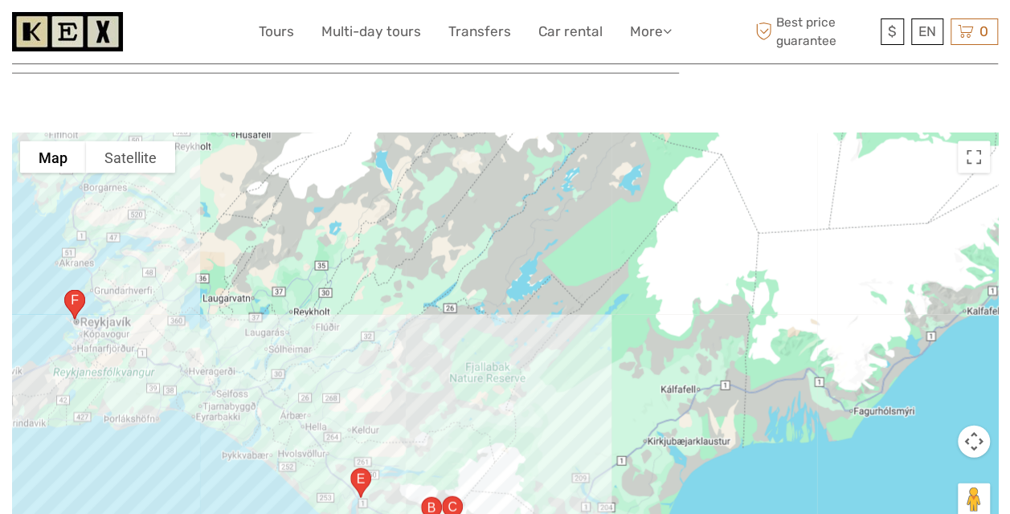
drag, startPoint x: 613, startPoint y: 406, endPoint x: 583, endPoint y: 447, distance: 50.6
click at [583, 447] on div at bounding box center [505, 334] width 986 height 402
click at [134, 174] on div at bounding box center [505, 334] width 986 height 402
click at [137, 149] on button "Satellite" at bounding box center [130, 157] width 89 height 32
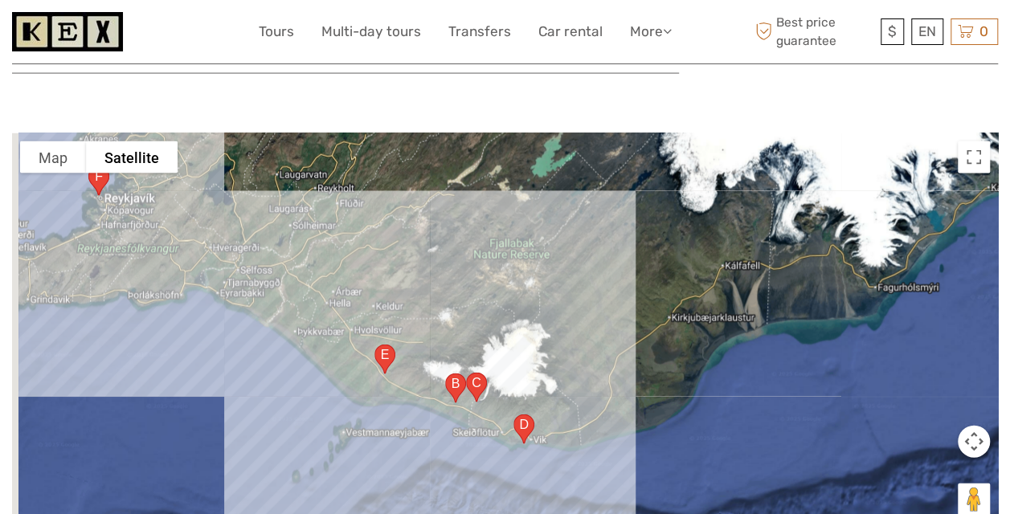
drag, startPoint x: 772, startPoint y: 424, endPoint x: 812, endPoint y: 255, distance: 174.1
click at [812, 255] on div at bounding box center [505, 334] width 986 height 402
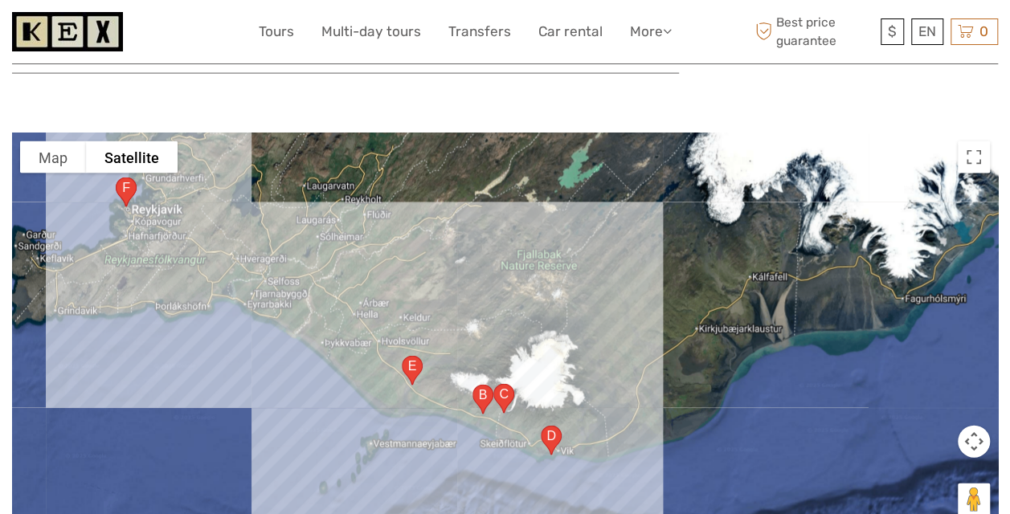
drag, startPoint x: 742, startPoint y: 375, endPoint x: 748, endPoint y: 457, distance: 82.2
click at [748, 457] on div at bounding box center [505, 334] width 986 height 402
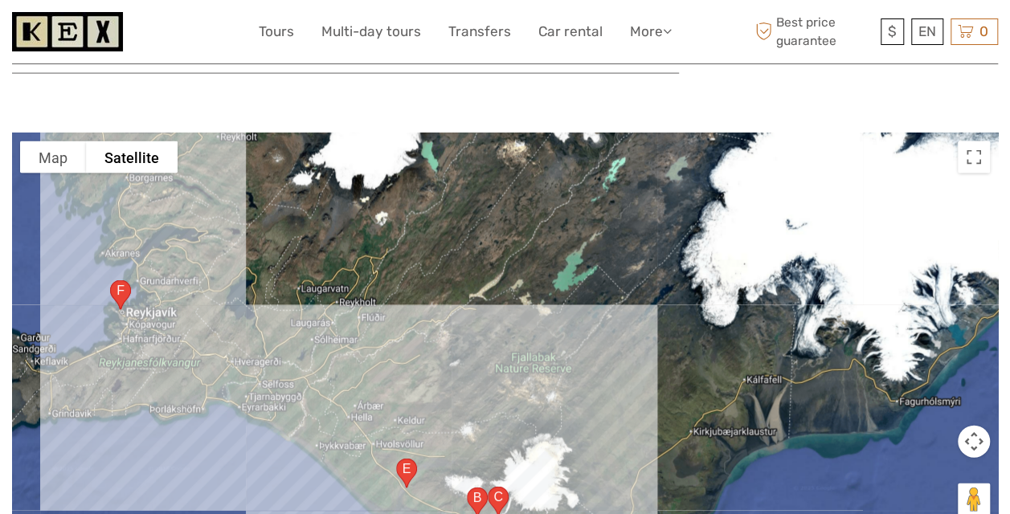
drag, startPoint x: 738, startPoint y: 323, endPoint x: 731, endPoint y: 432, distance: 109.5
click at [731, 432] on div at bounding box center [505, 334] width 986 height 402
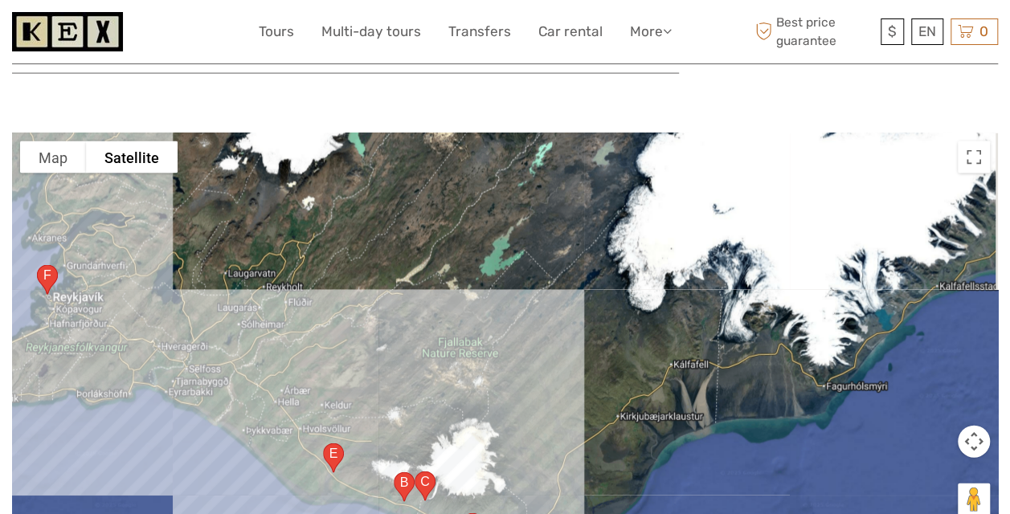
drag, startPoint x: 723, startPoint y: 333, endPoint x: 654, endPoint y: 302, distance: 75.6
click at [654, 302] on div at bounding box center [505, 334] width 986 height 402
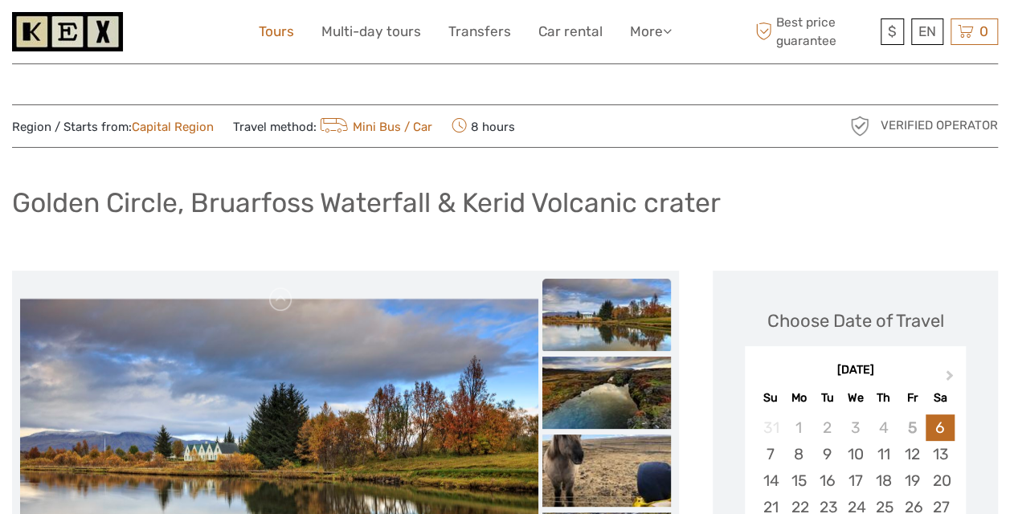
click at [267, 35] on link "Tours" at bounding box center [276, 31] width 35 height 23
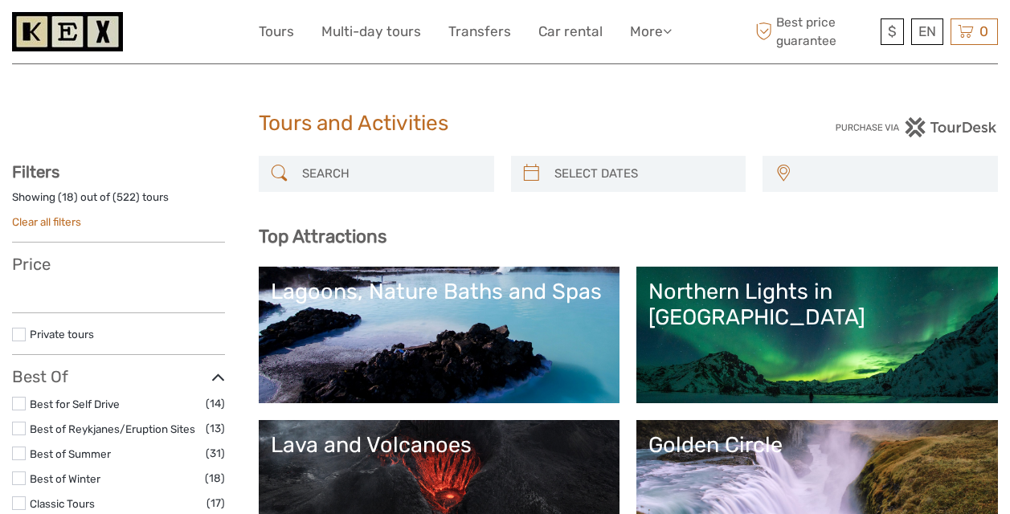
select select
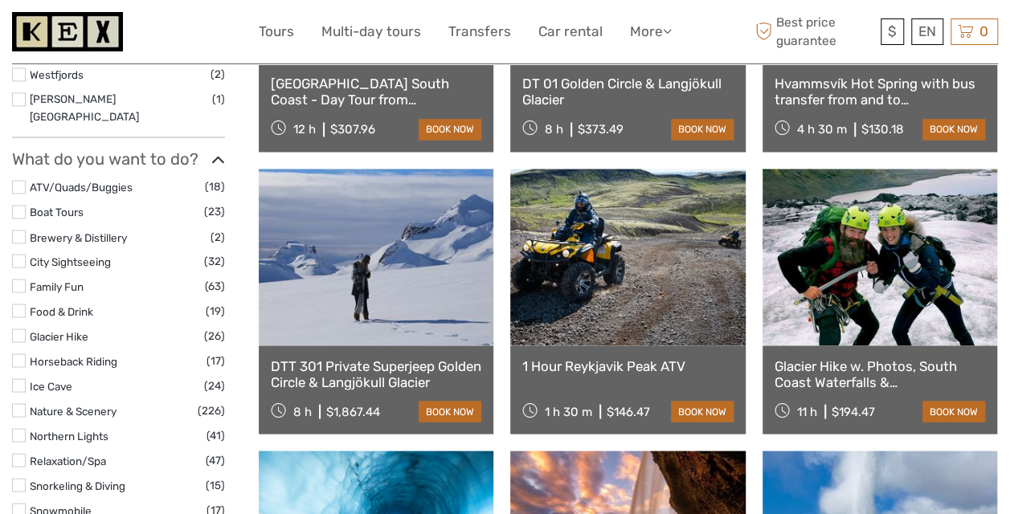
scroll to position [1293, 0]
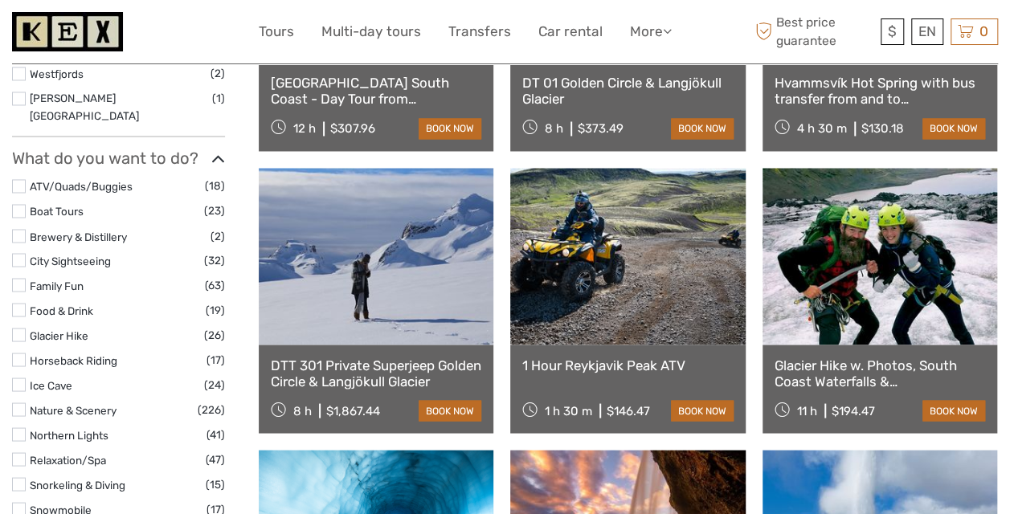
click at [18, 278] on label at bounding box center [19, 285] width 14 height 14
click at [0, 0] on input "checkbox" at bounding box center [0, 0] width 0 height 0
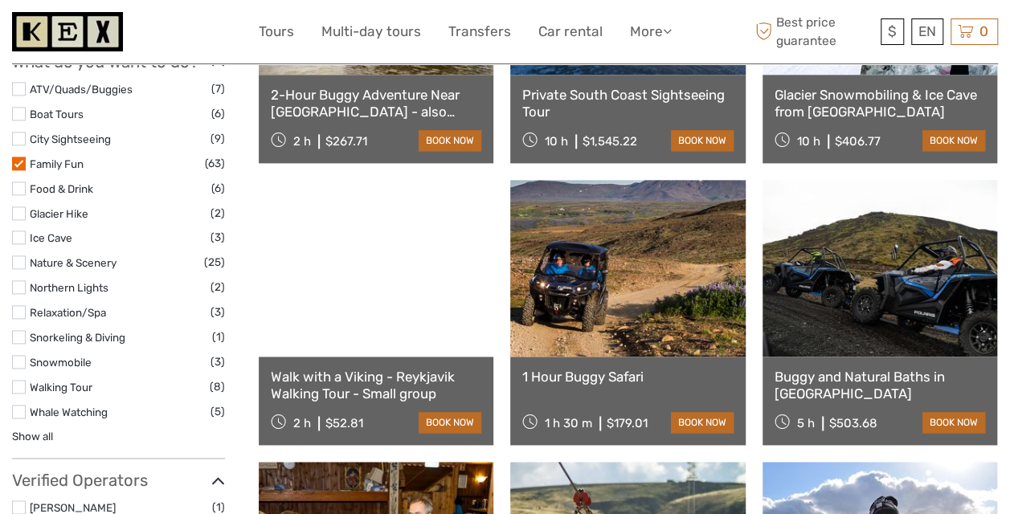
scroll to position [927, 0]
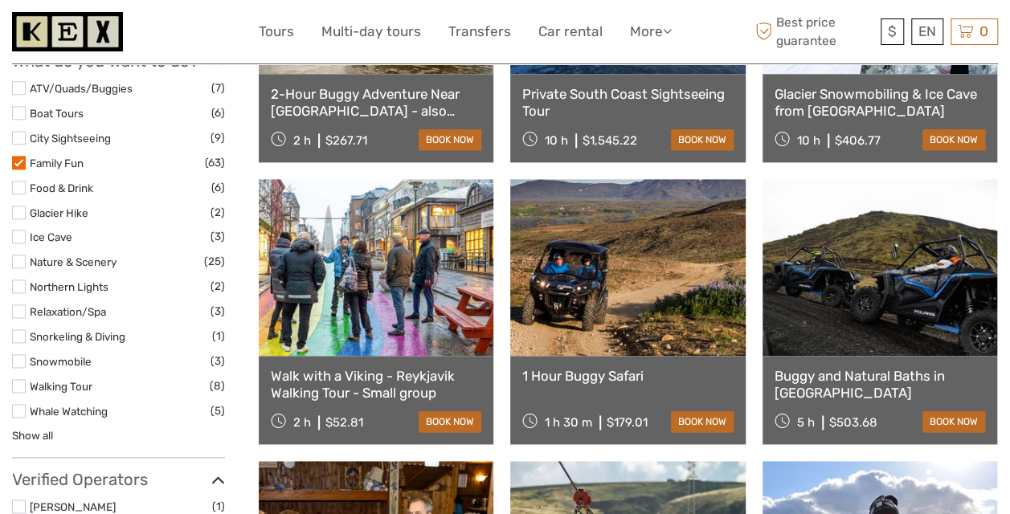
click at [13, 379] on label at bounding box center [19, 386] width 14 height 14
click at [0, 0] on input "checkbox" at bounding box center [0, 0] width 0 height 0
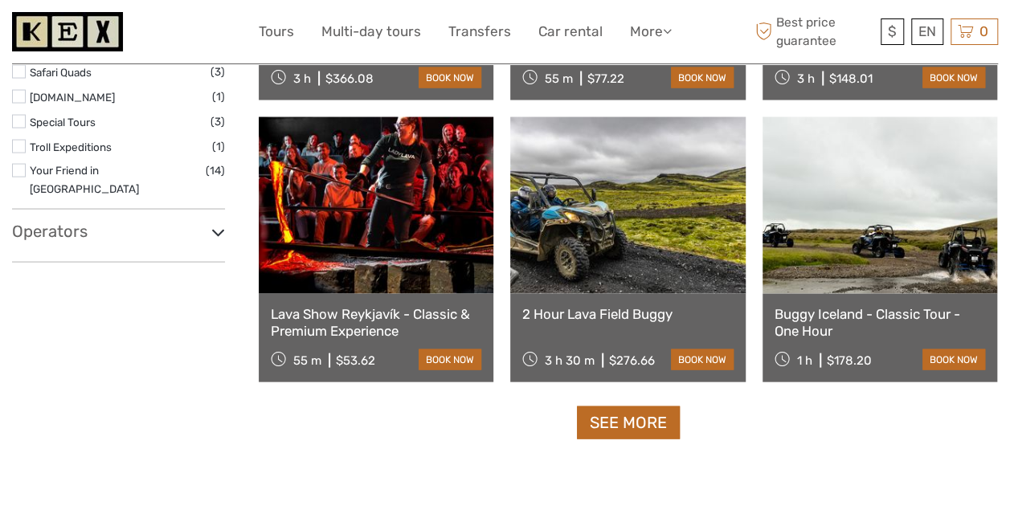
scroll to position [1554, 0]
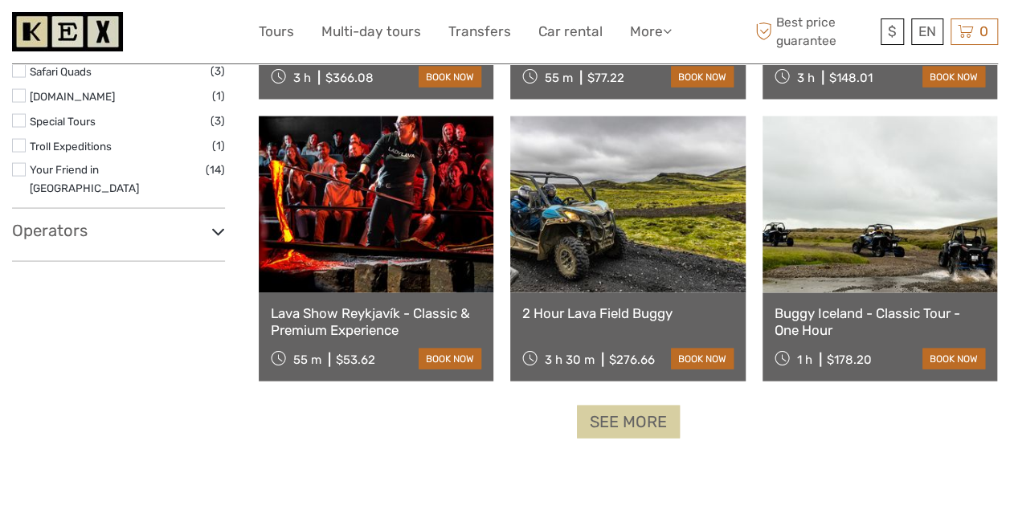
click at [625, 420] on link "See more" at bounding box center [628, 422] width 103 height 33
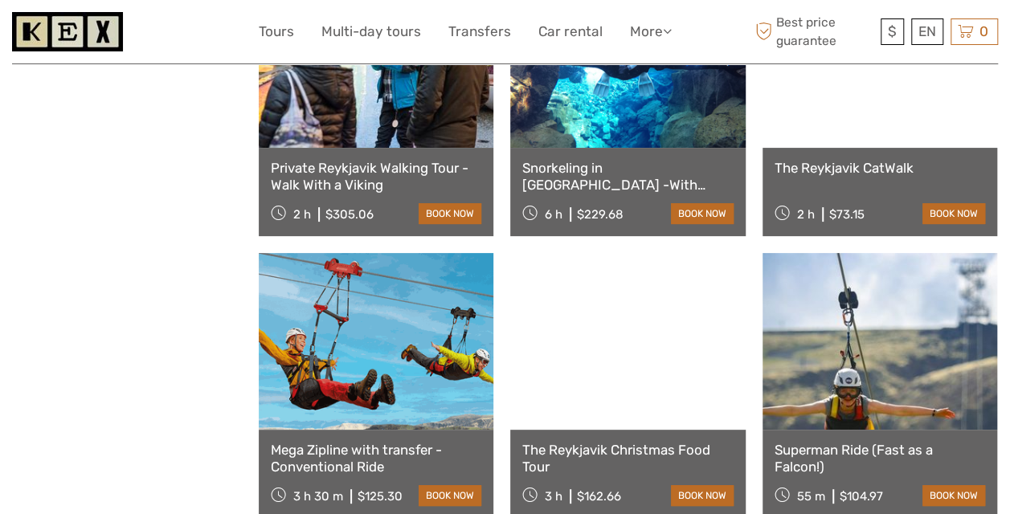
scroll to position [3075, 0]
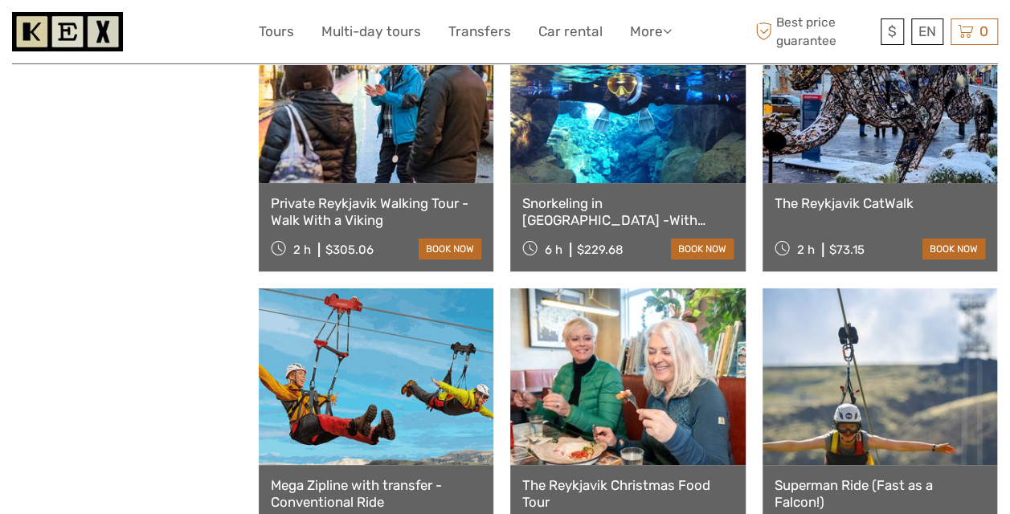
click at [595, 163] on link at bounding box center [627, 94] width 235 height 177
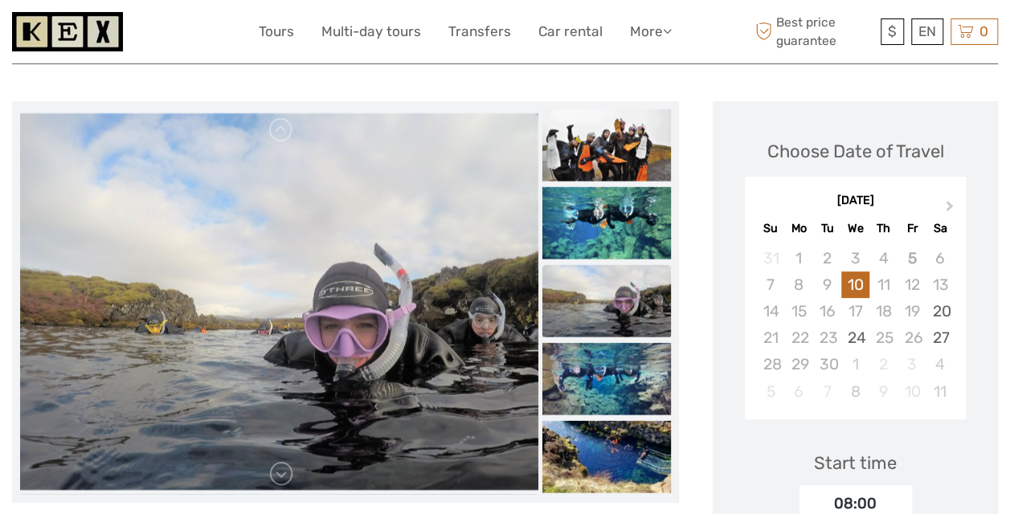
scroll to position [177, 0]
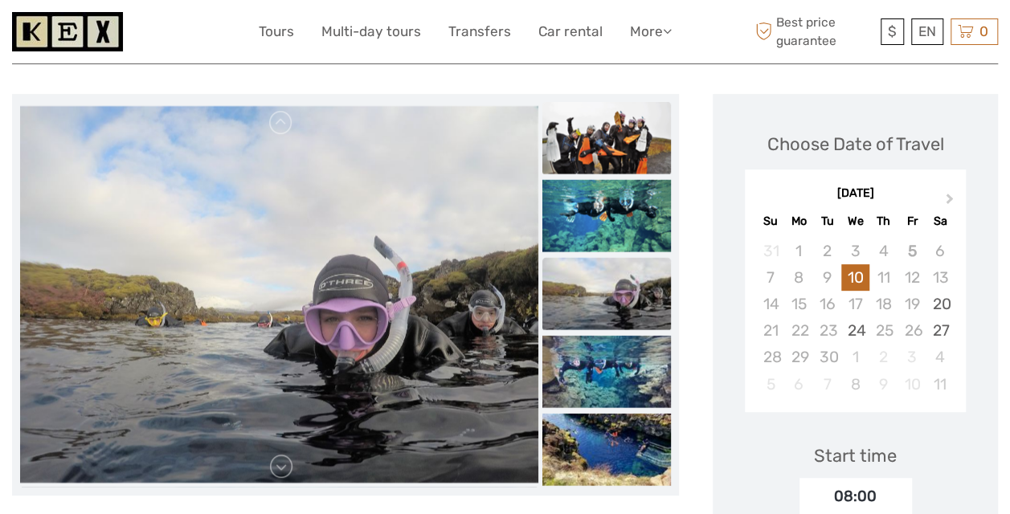
click at [604, 141] on img at bounding box center [607, 137] width 129 height 72
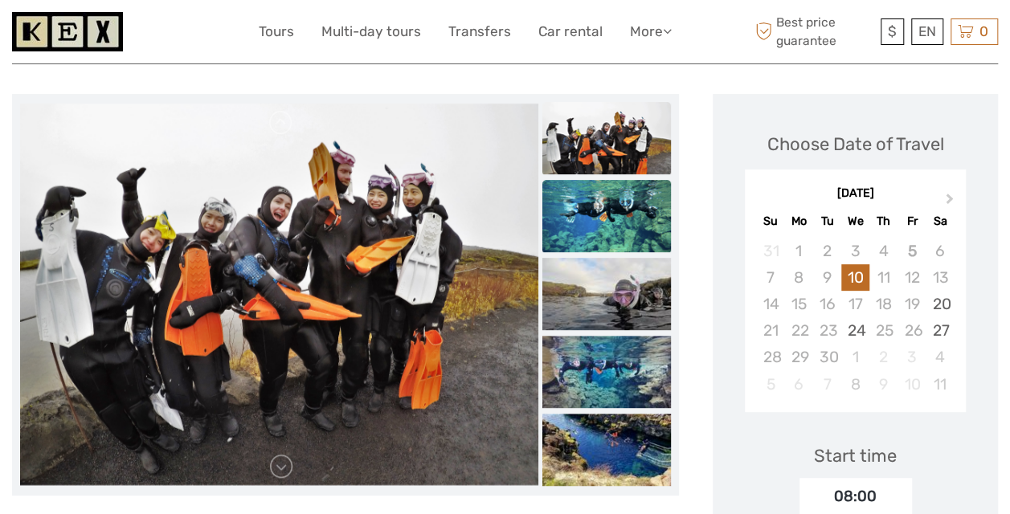
click at [584, 217] on img at bounding box center [607, 216] width 129 height 72
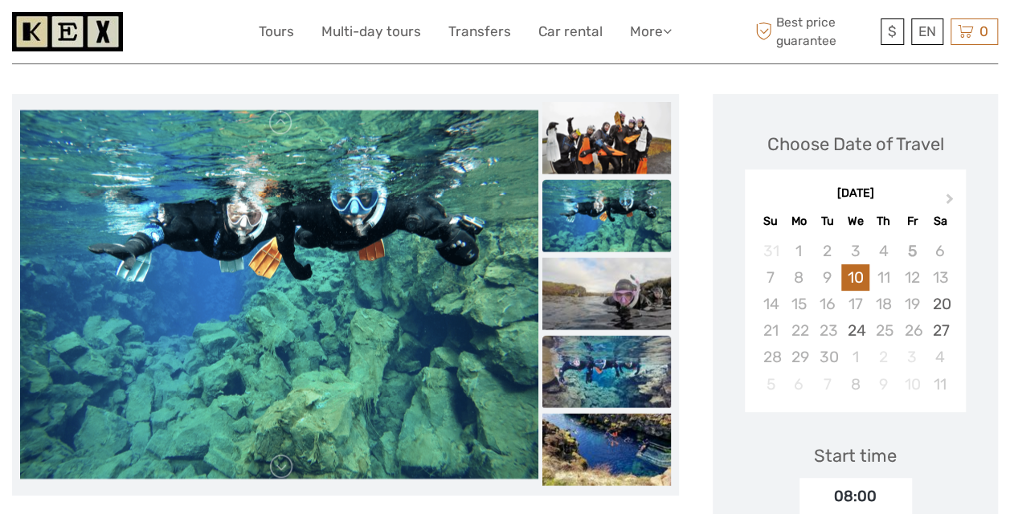
click at [590, 344] on img at bounding box center [607, 371] width 129 height 72
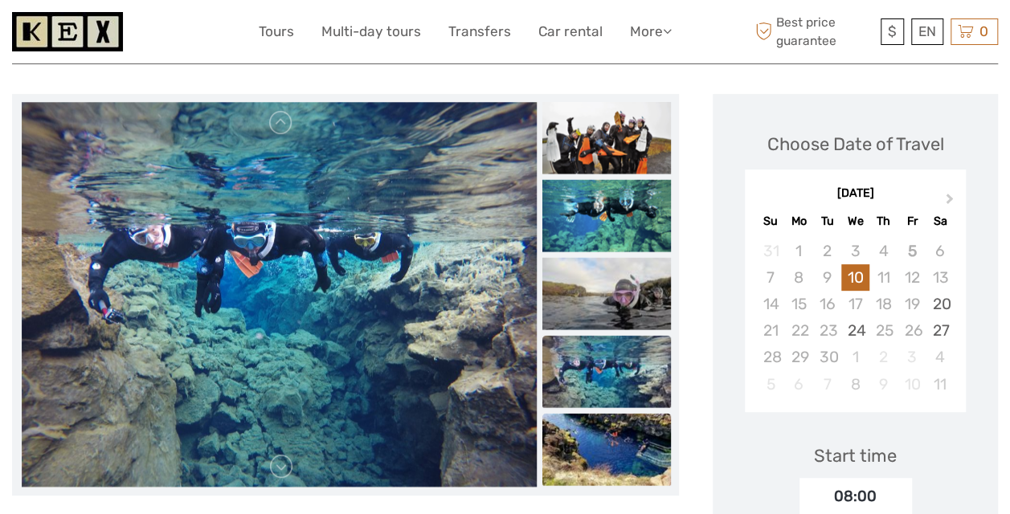
click at [600, 435] on img at bounding box center [607, 449] width 129 height 72
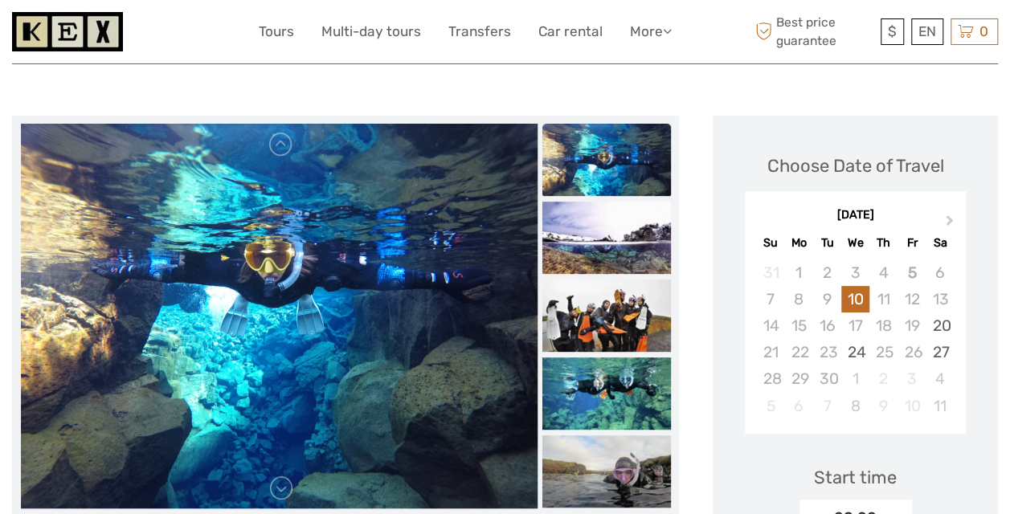
scroll to position [0, 0]
